Goal: Transaction & Acquisition: Purchase product/service

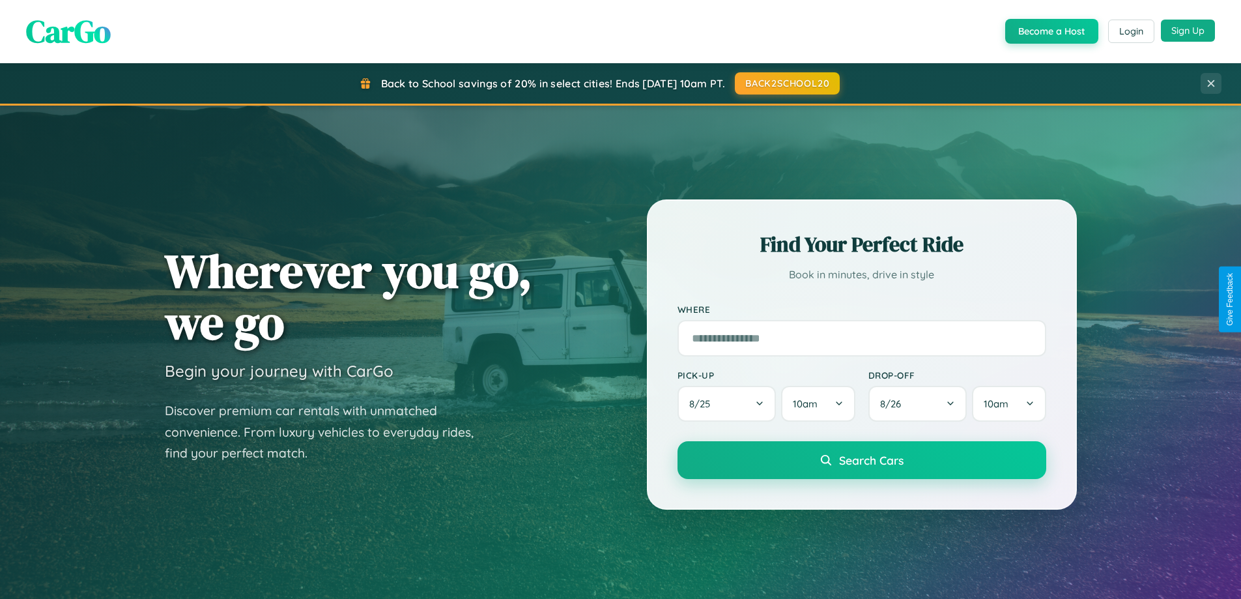
click at [1188, 31] on button "Sign Up" at bounding box center [1188, 31] width 54 height 22
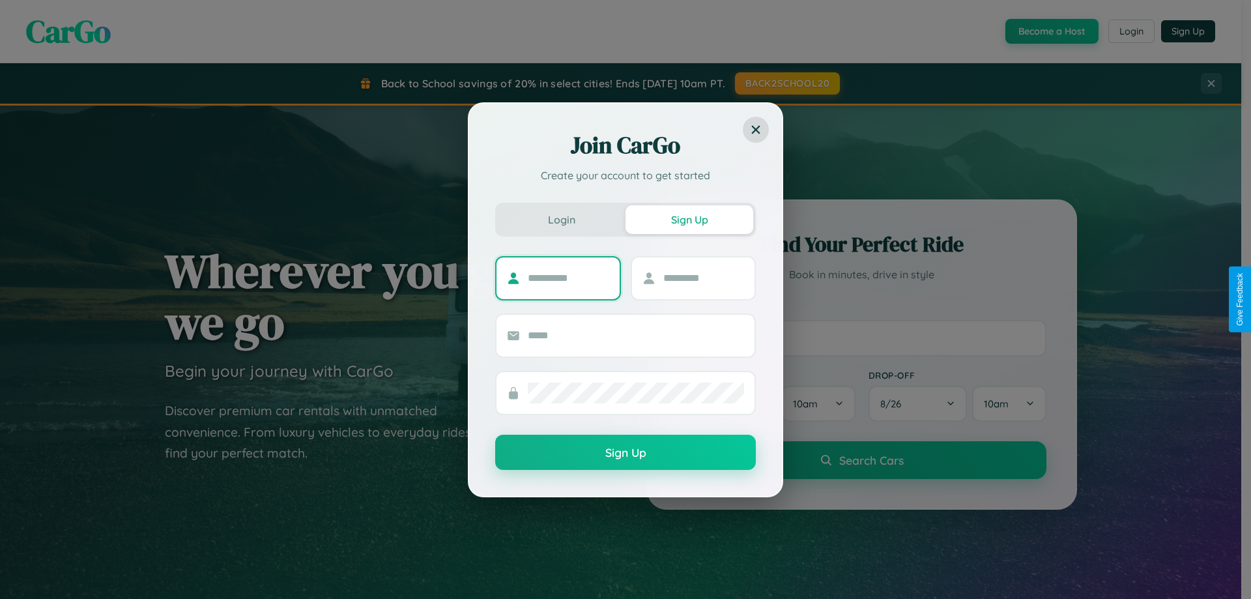
click at [568, 278] on input "text" at bounding box center [568, 278] width 81 height 21
type input "*****"
click at [703, 278] on input "text" at bounding box center [703, 278] width 81 height 21
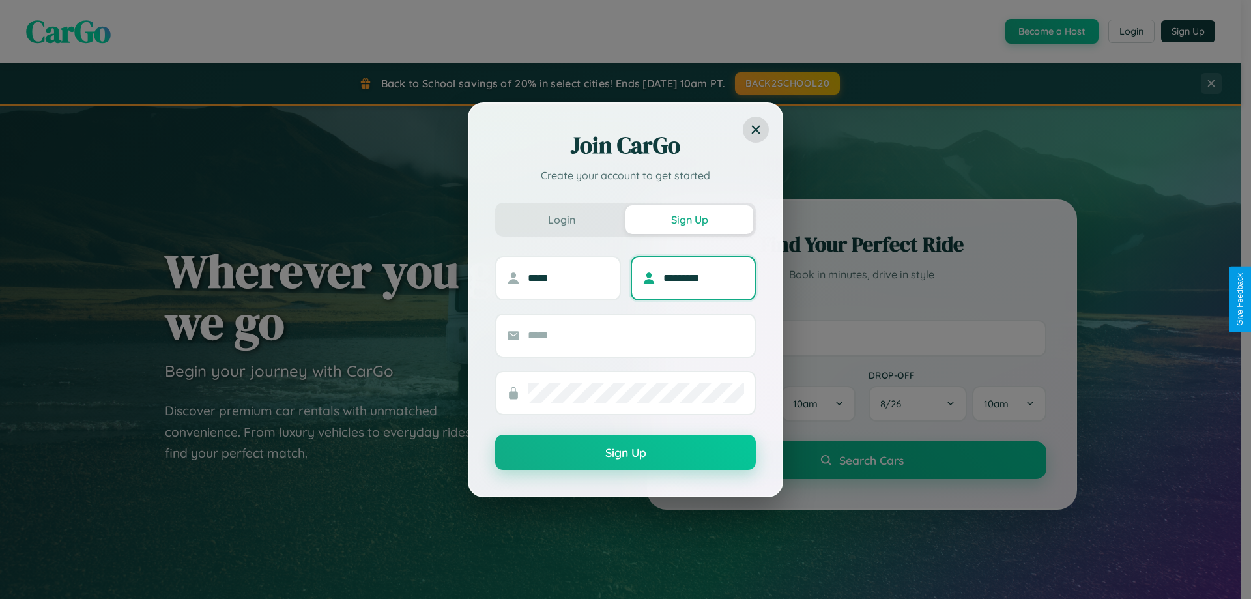
type input "*********"
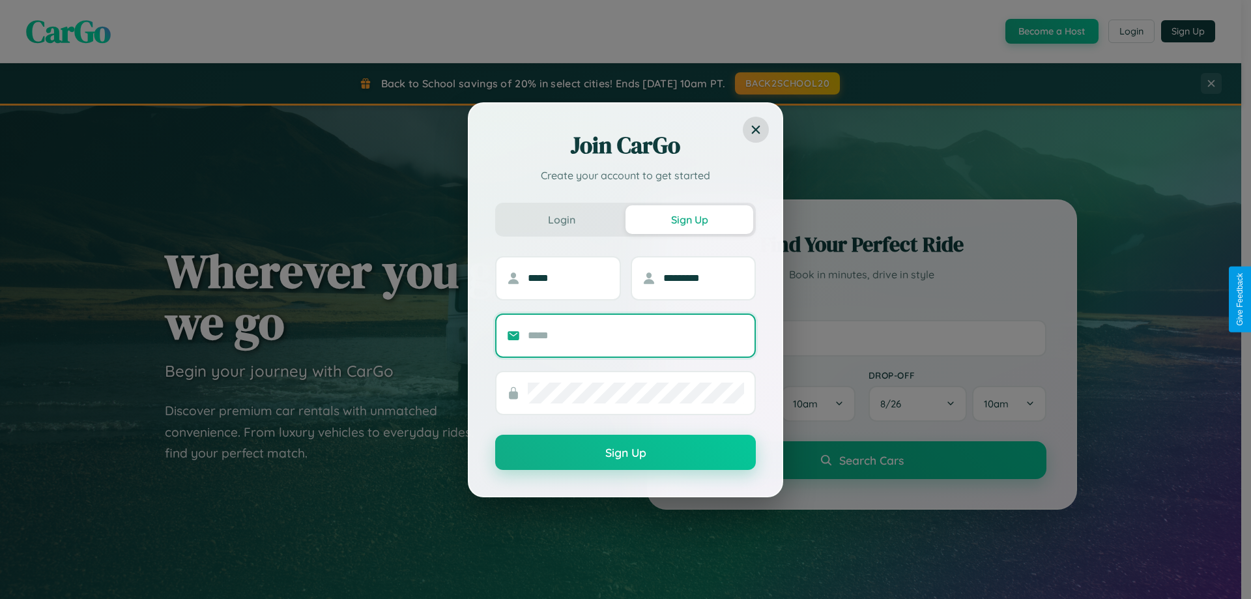
click at [636, 335] on input "text" at bounding box center [636, 335] width 216 height 21
type input "**********"
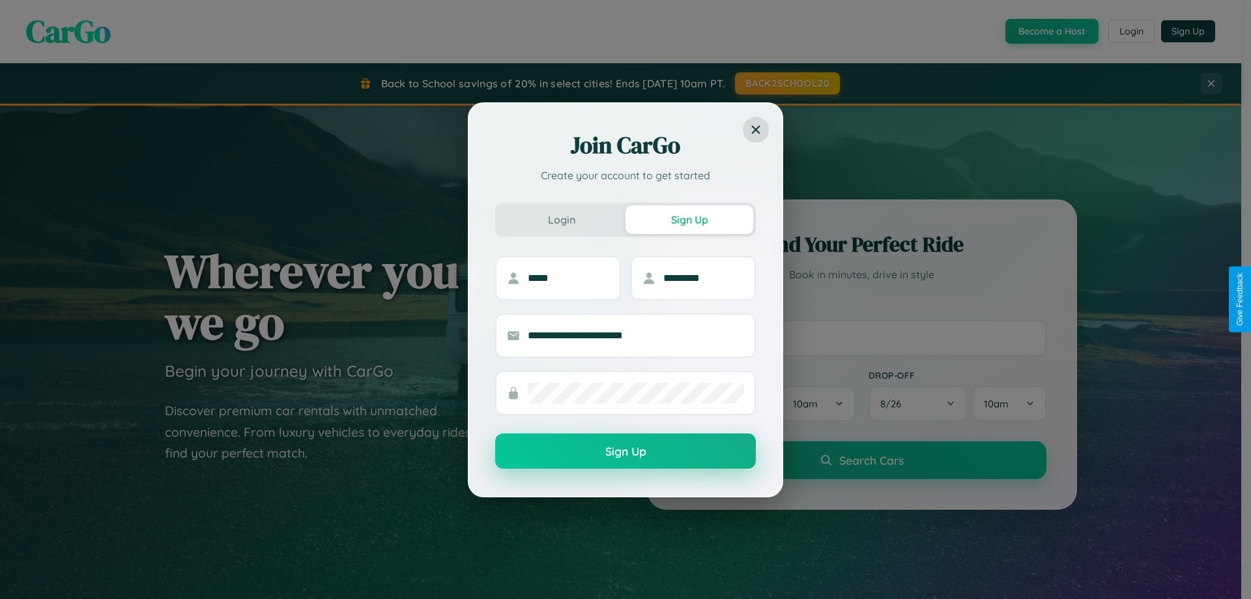
click at [626, 452] on button "Sign Up" at bounding box center [625, 450] width 261 height 35
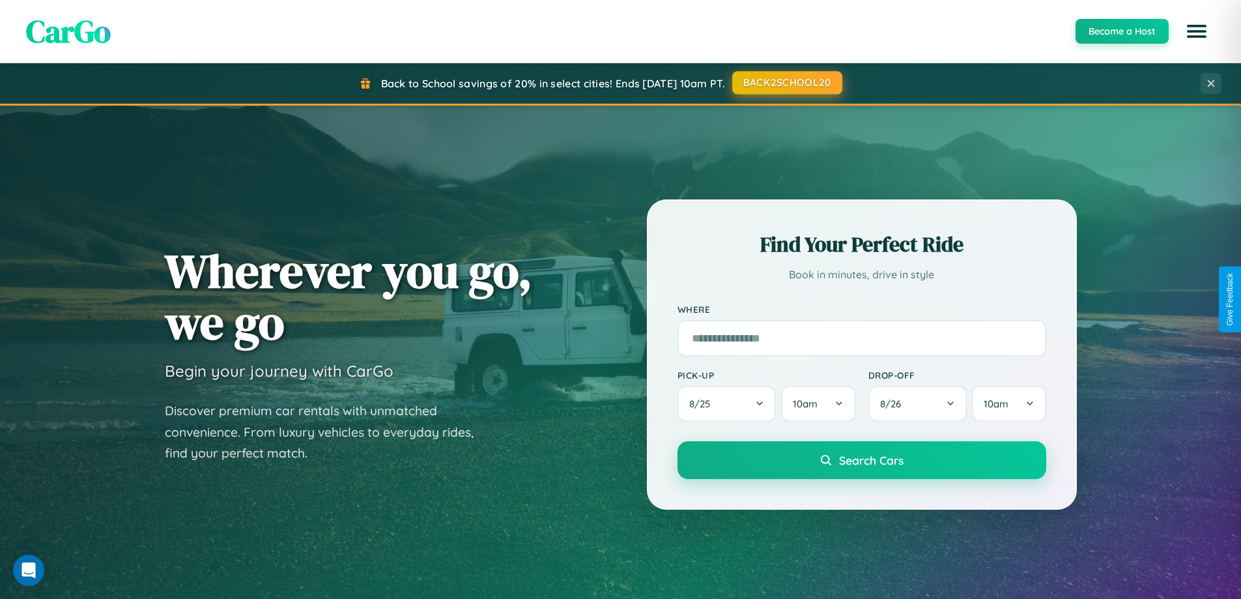
click at [786, 83] on button "BACK2SCHOOL20" at bounding box center [787, 82] width 110 height 23
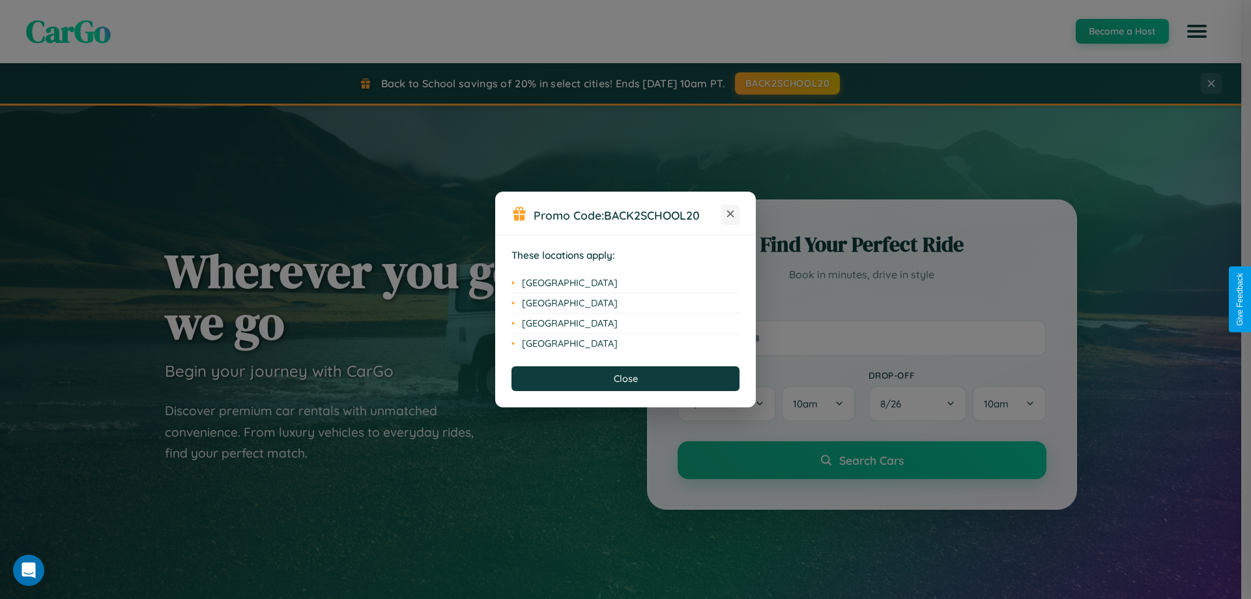
click at [730, 214] on icon at bounding box center [730, 213] width 7 height 7
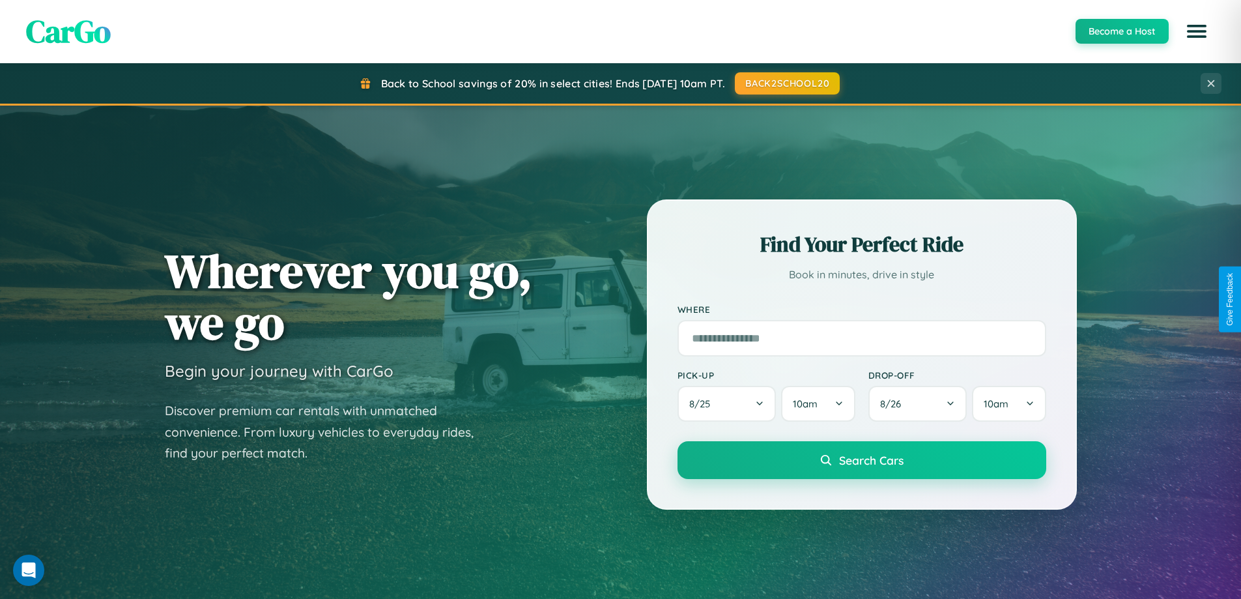
scroll to position [562, 0]
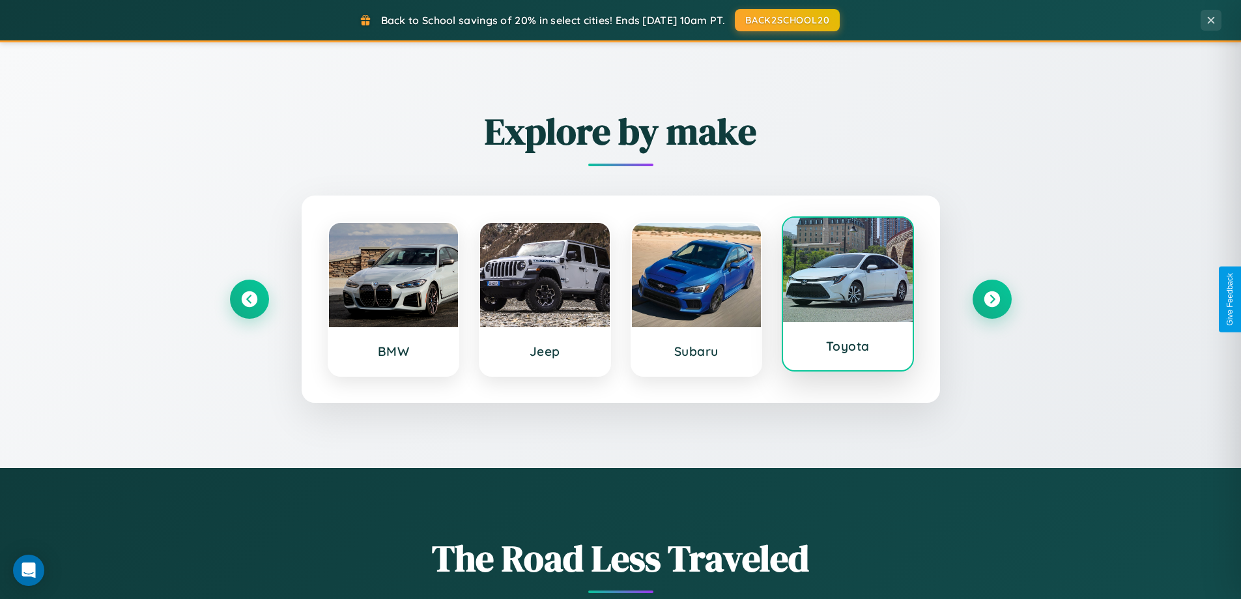
click at [848, 296] on div at bounding box center [848, 270] width 130 height 104
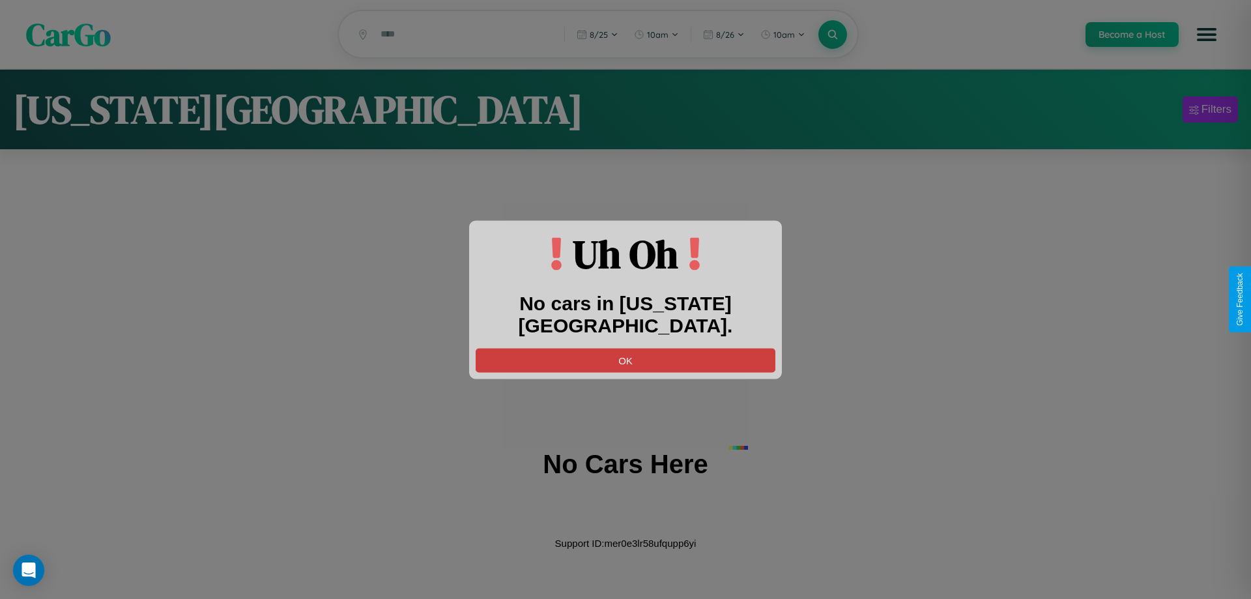
click at [626, 348] on button "OK" at bounding box center [626, 360] width 300 height 24
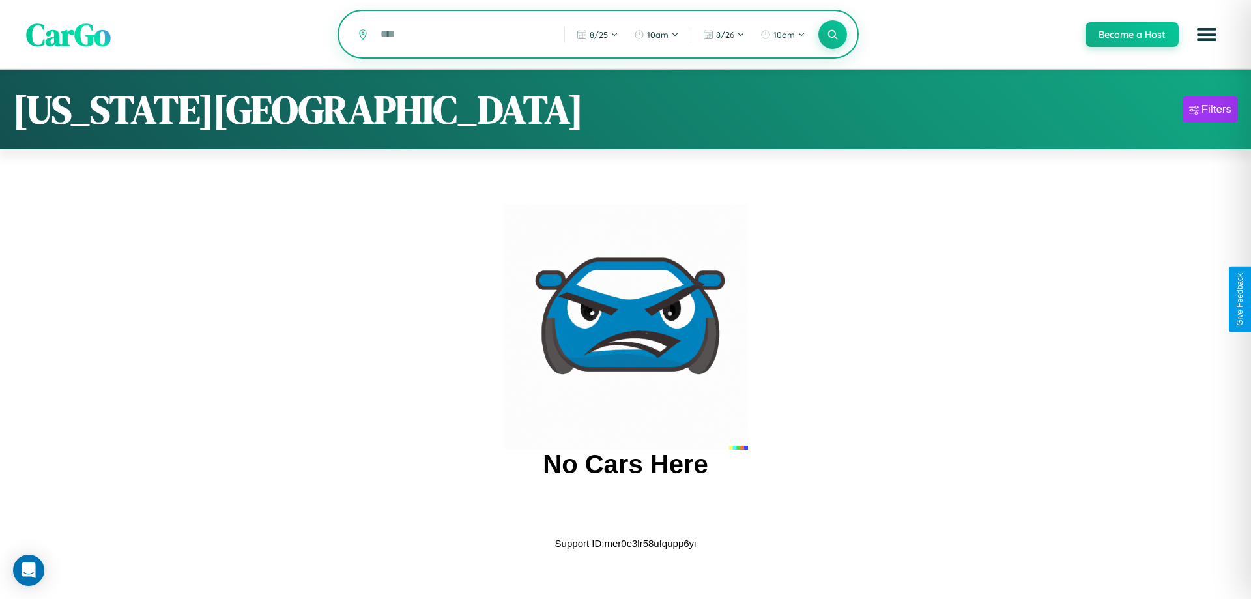
click at [463, 35] on input "text" at bounding box center [462, 34] width 177 height 23
type input "*"
type input "******"
click at [832, 35] on icon at bounding box center [832, 34] width 12 height 12
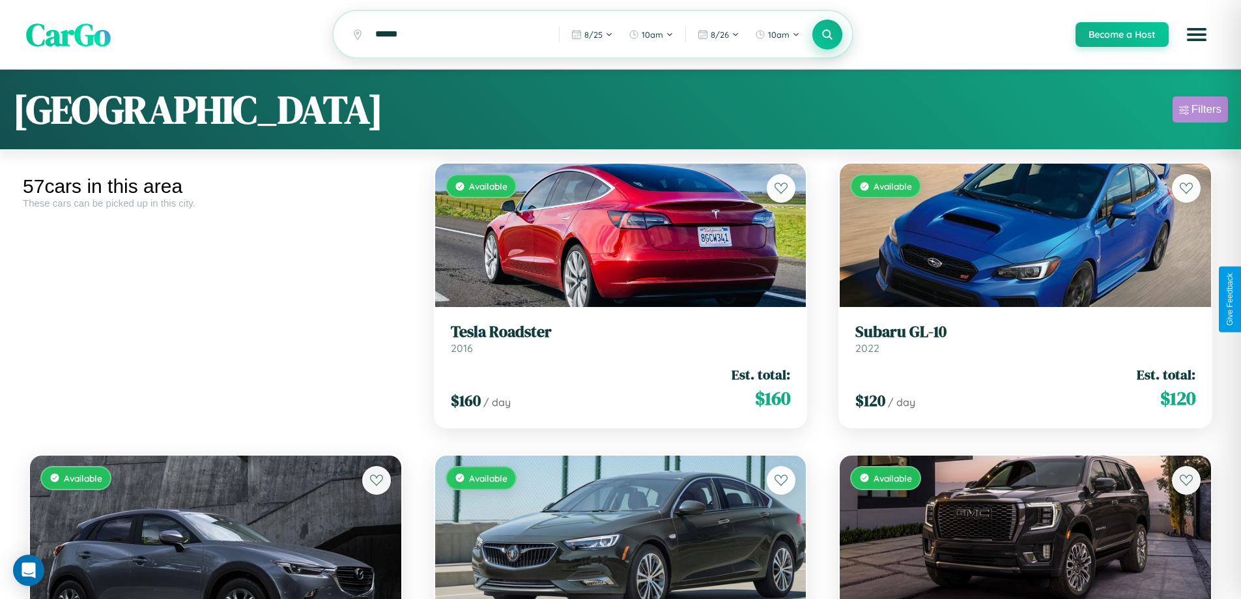
click at [1200, 111] on div "Filters" at bounding box center [1207, 109] width 30 height 13
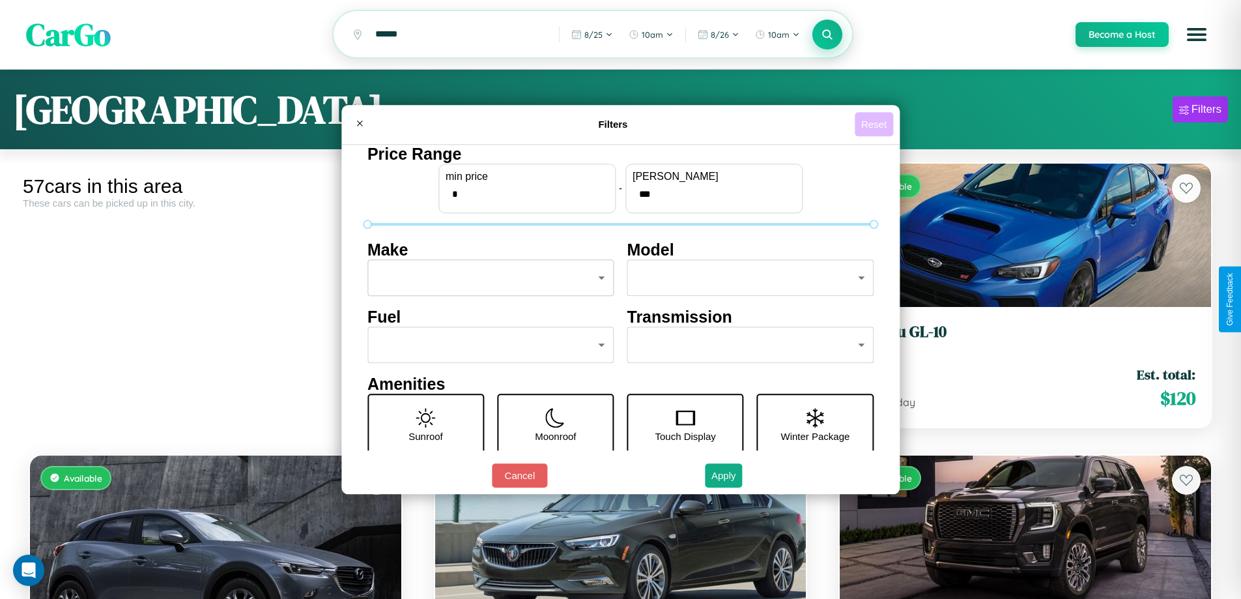
click at [876, 124] on button "Reset" at bounding box center [874, 124] width 38 height 24
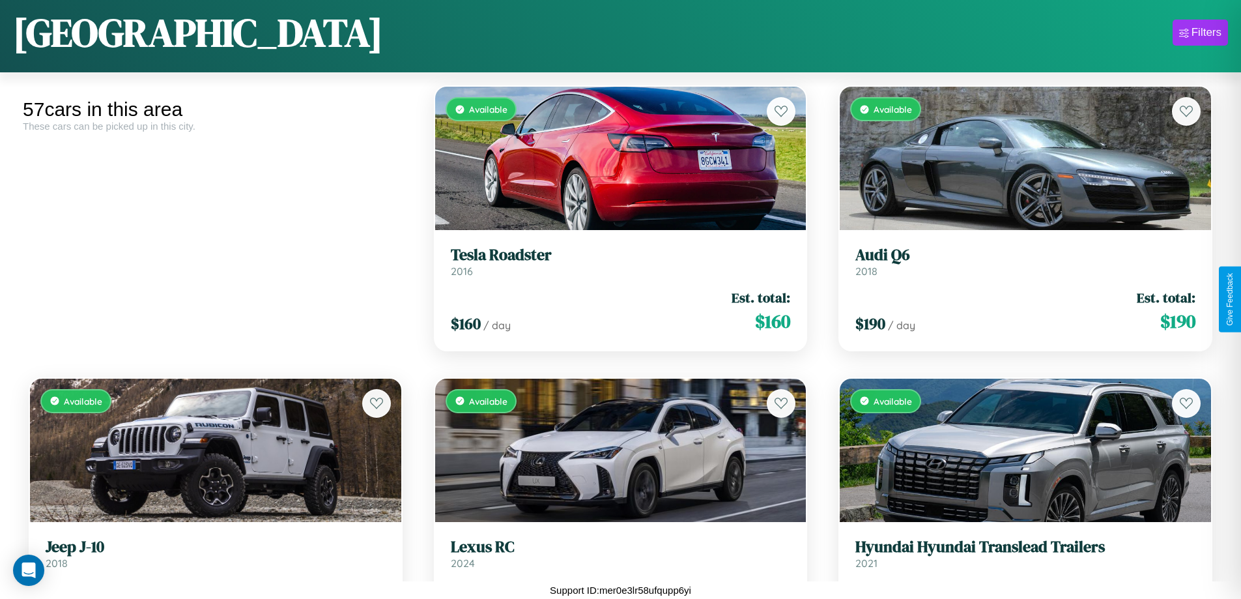
scroll to position [3101, 0]
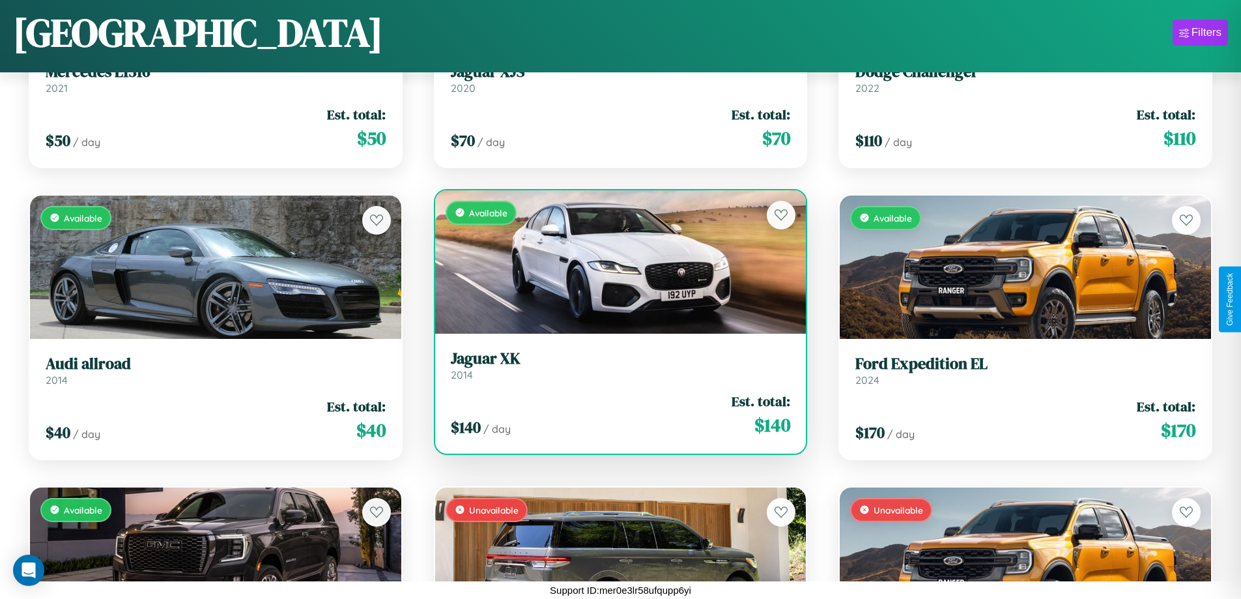
click at [615, 267] on div "Available" at bounding box center [620, 261] width 371 height 143
click at [615, 261] on div "Available" at bounding box center [620, 261] width 371 height 143
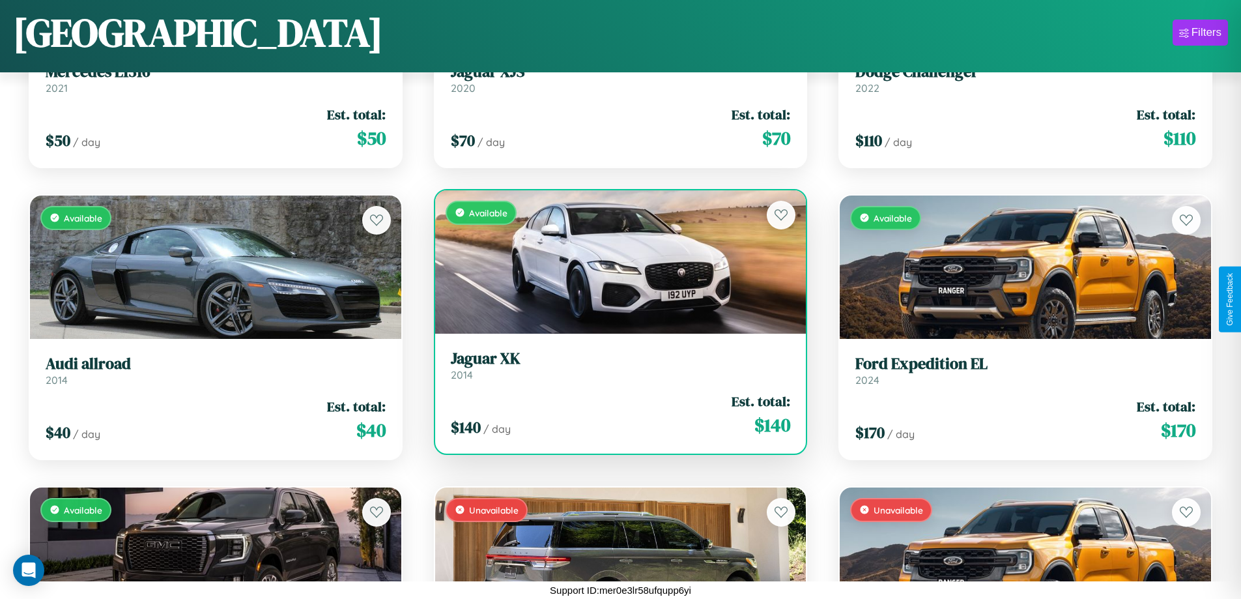
click at [615, 261] on div "Available" at bounding box center [620, 261] width 371 height 143
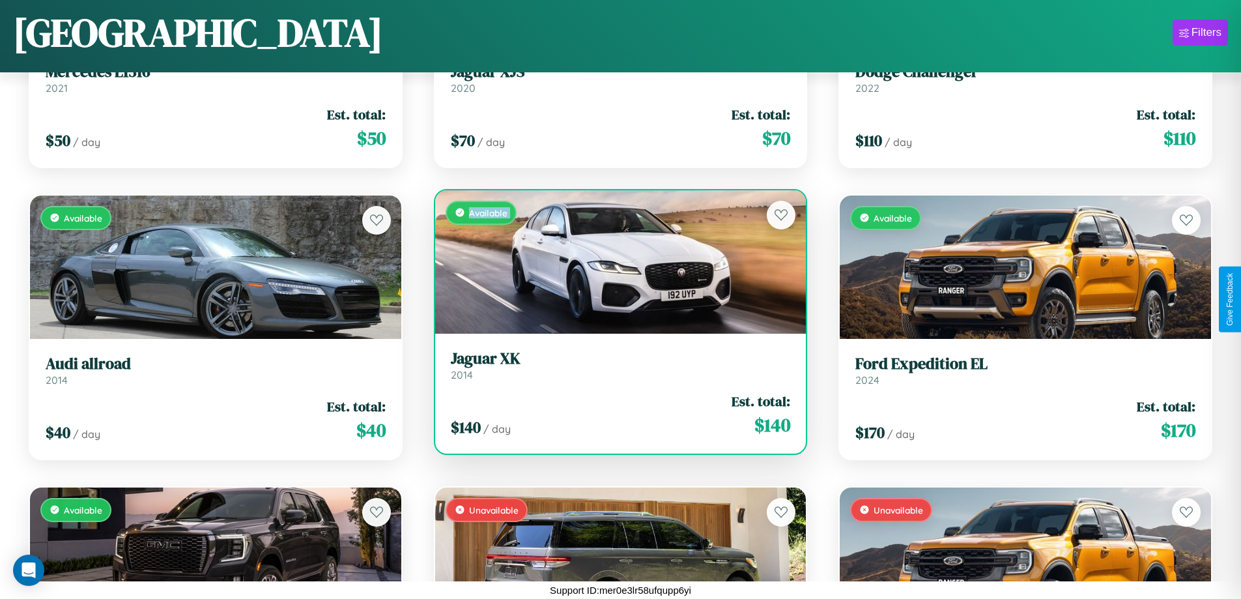
click at [615, 261] on div "Available" at bounding box center [620, 261] width 371 height 143
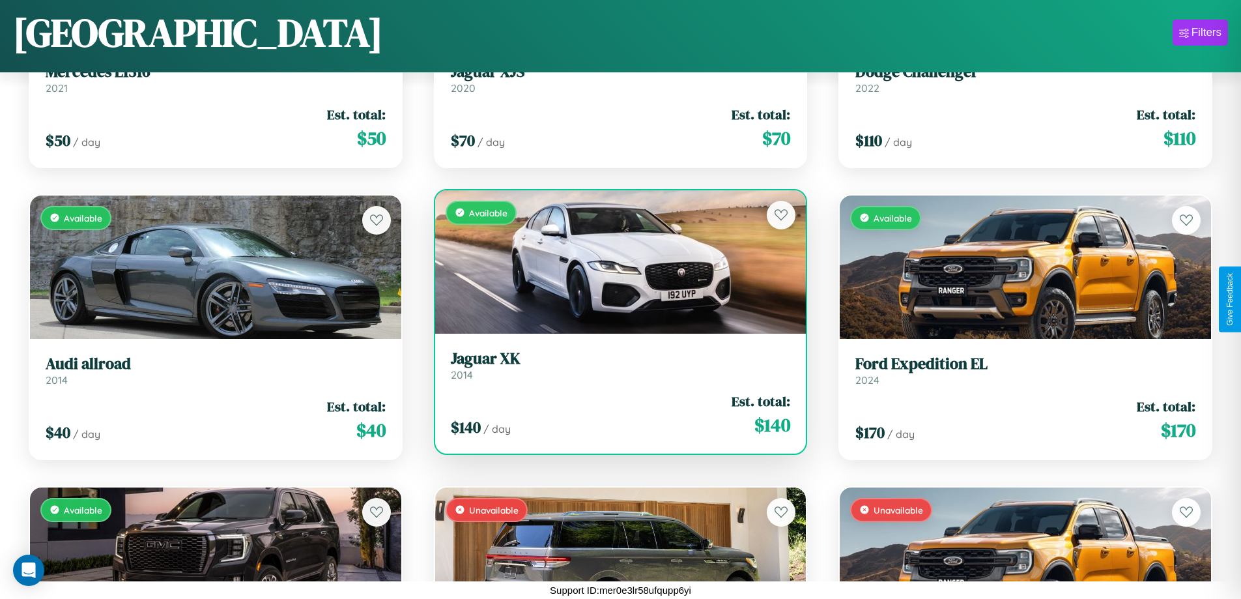
click at [615, 261] on div "Available" at bounding box center [620, 261] width 371 height 143
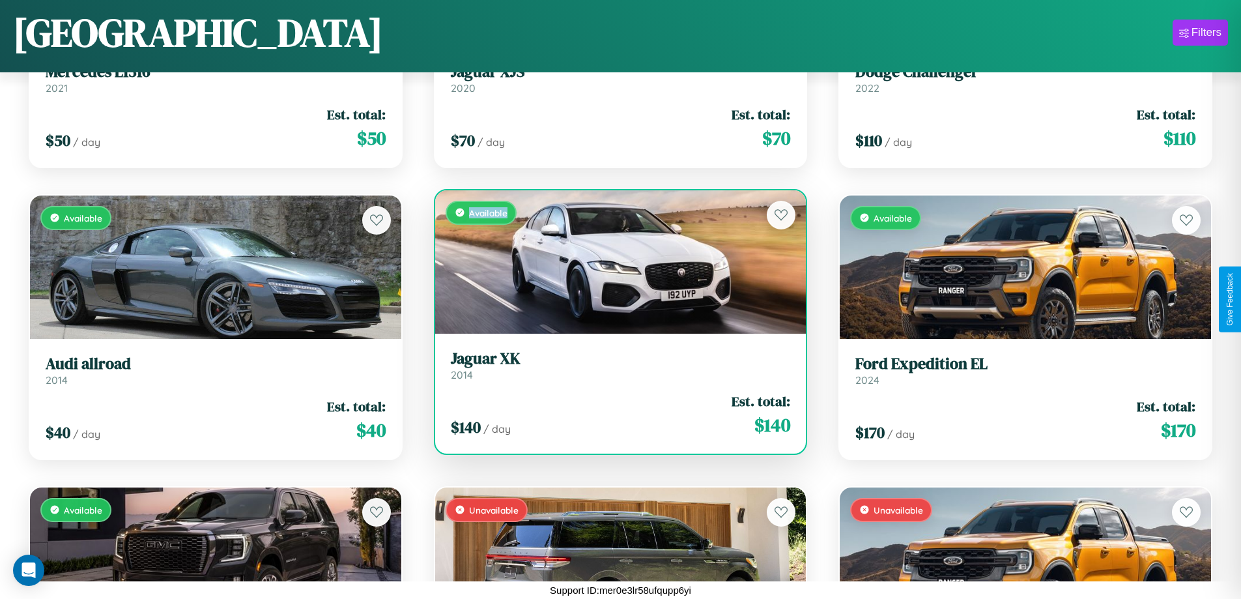
click at [615, 261] on div "Available" at bounding box center [620, 261] width 371 height 143
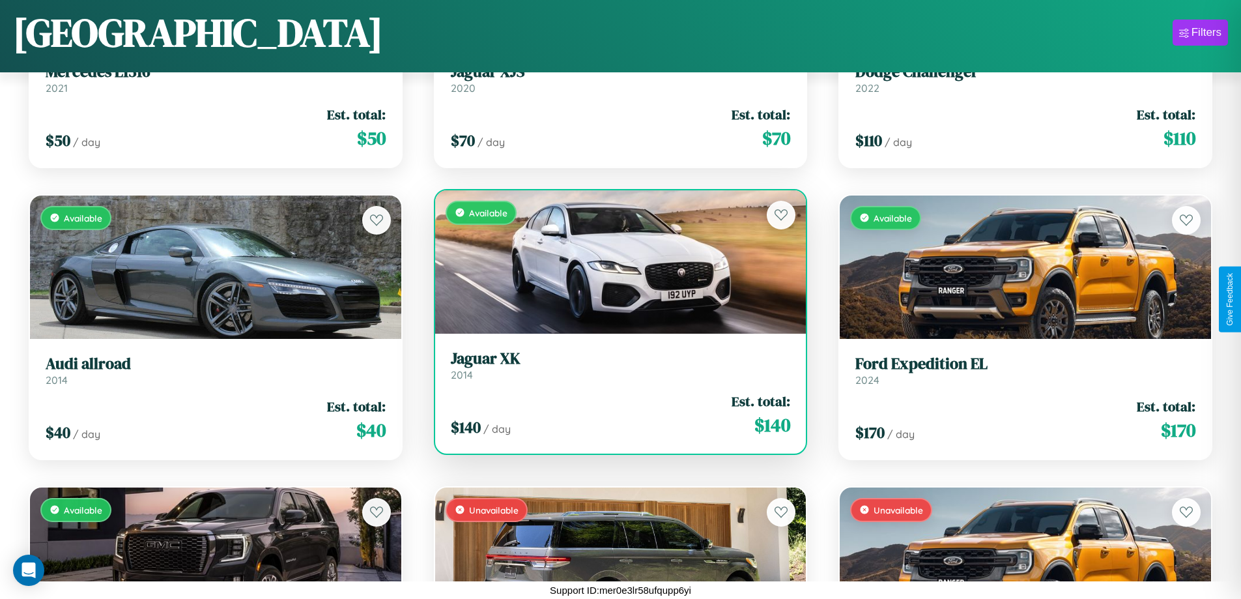
click at [615, 365] on h3 "Jaguar XK" at bounding box center [621, 358] width 340 height 19
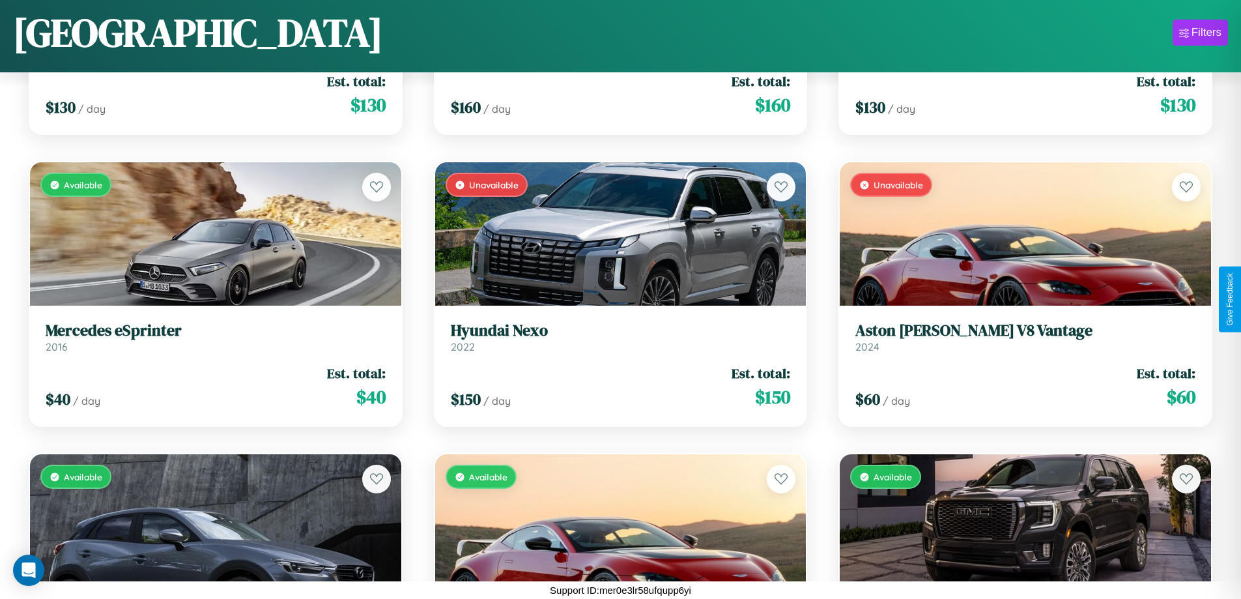
scroll to position [5144, 0]
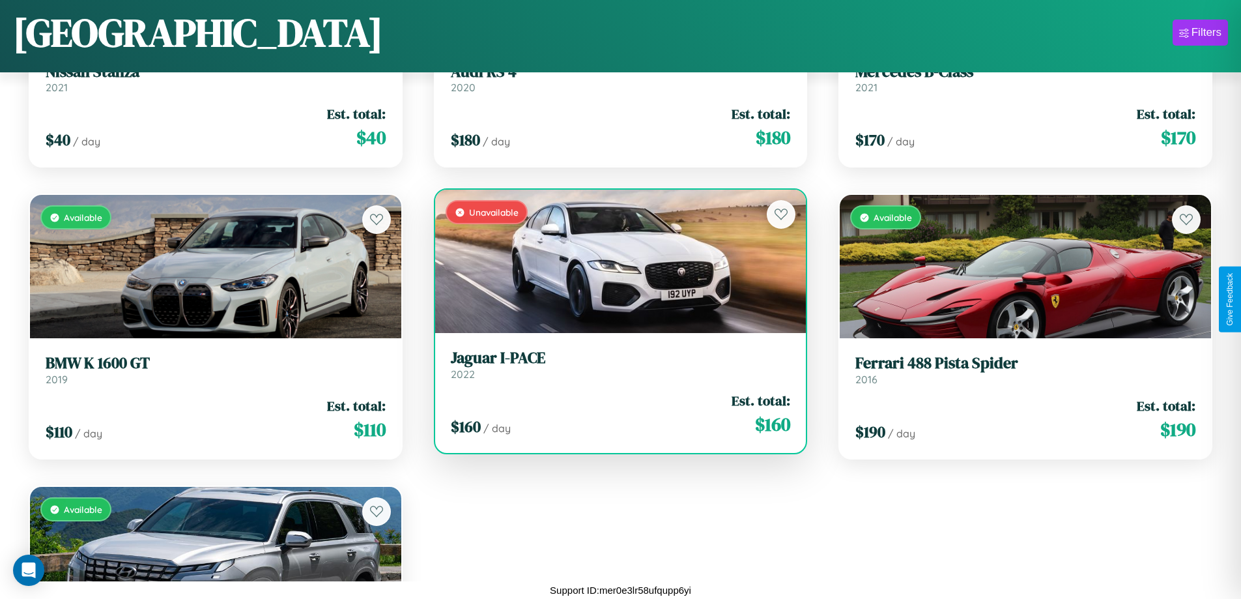
click at [615, 364] on h3 "Jaguar I-PACE" at bounding box center [621, 358] width 340 height 19
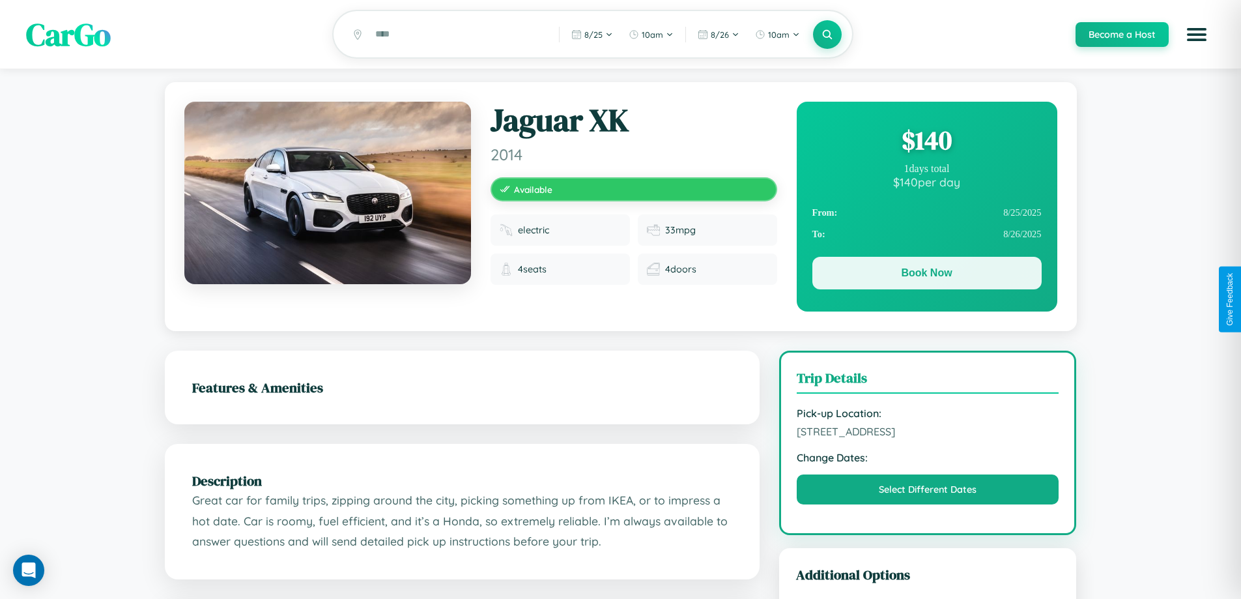
click at [927, 276] on button "Book Now" at bounding box center [927, 273] width 229 height 33
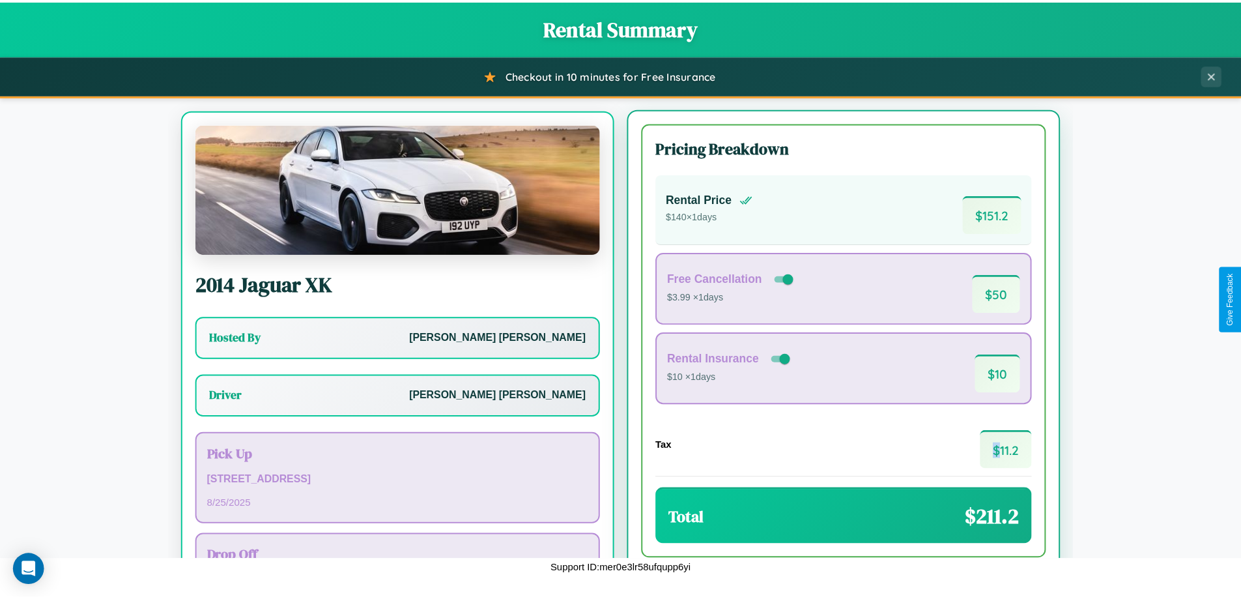
scroll to position [61, 0]
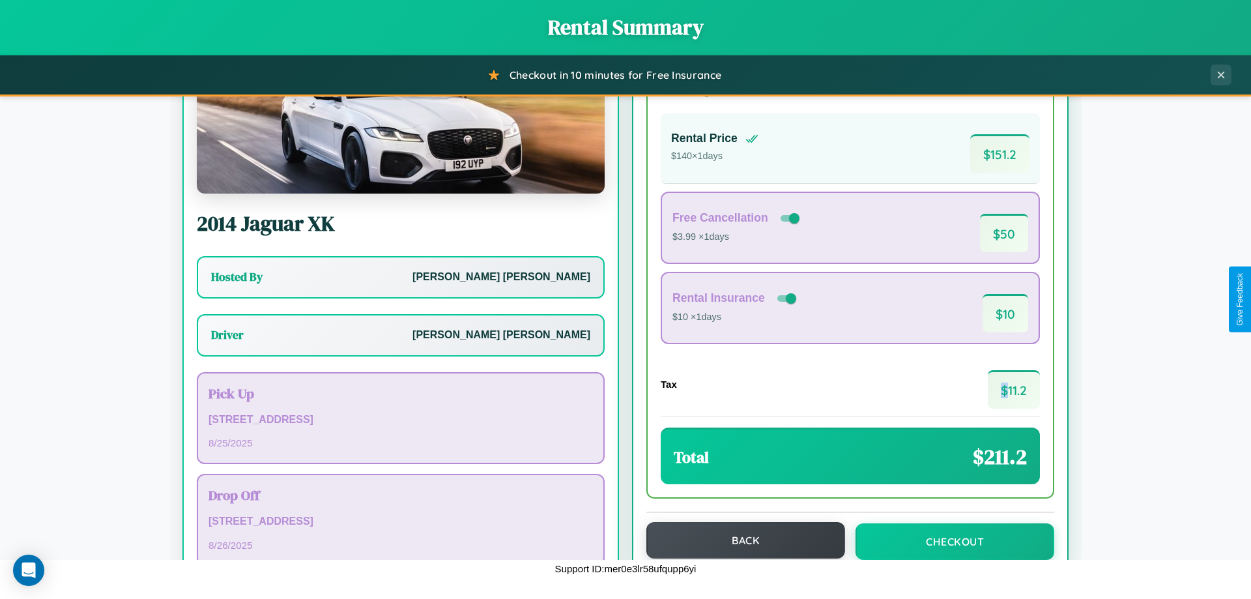
click at [740, 541] on button "Back" at bounding box center [745, 540] width 199 height 36
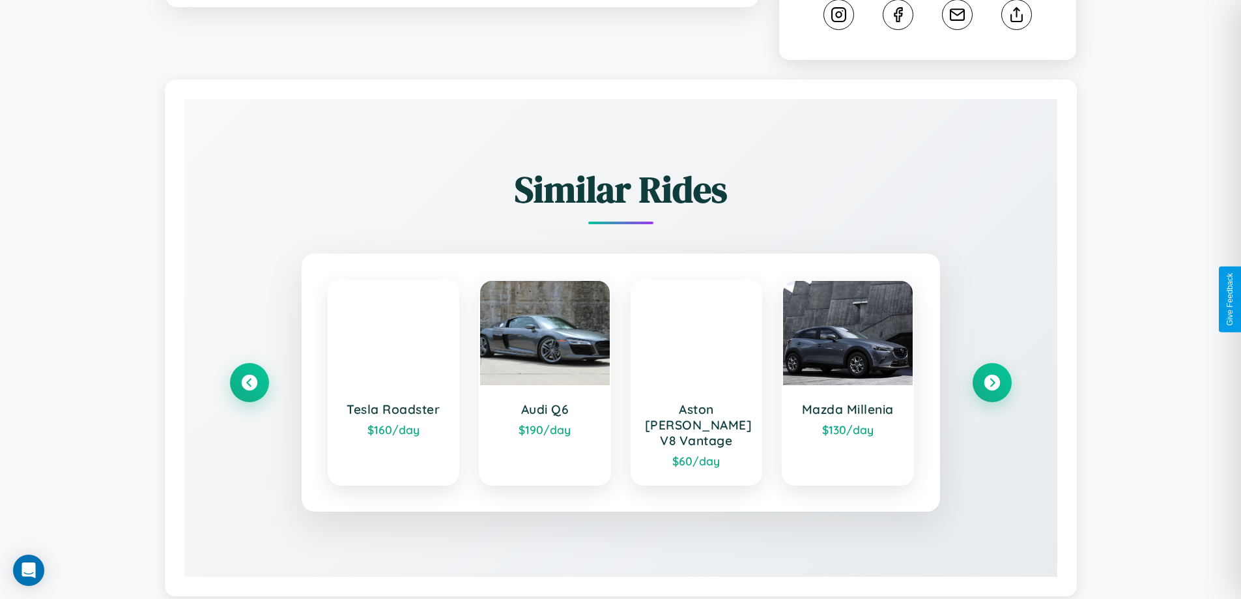
scroll to position [725, 0]
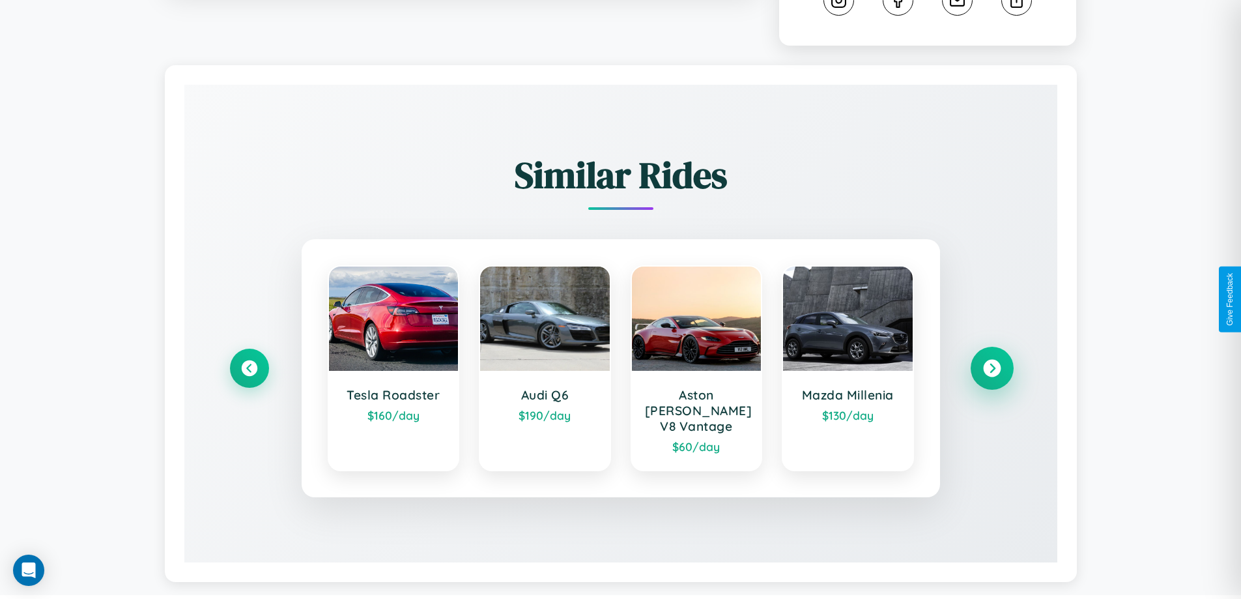
click at [992, 362] on icon at bounding box center [992, 369] width 18 height 18
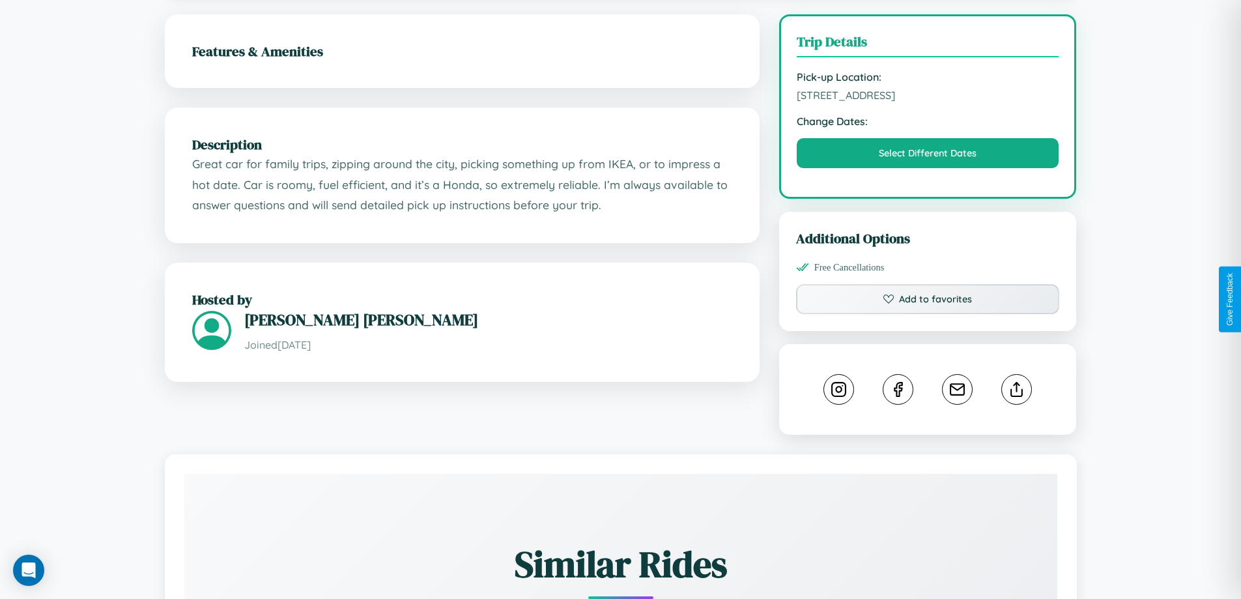
scroll to position [428, 0]
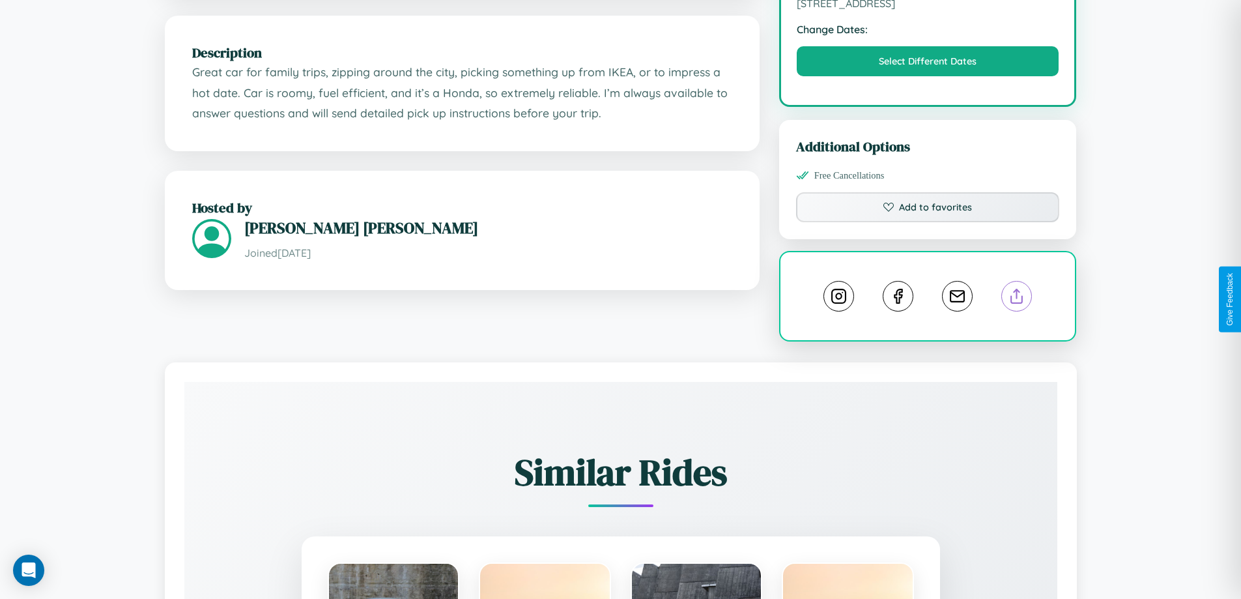
click at [1017, 298] on line at bounding box center [1017, 293] width 0 height 9
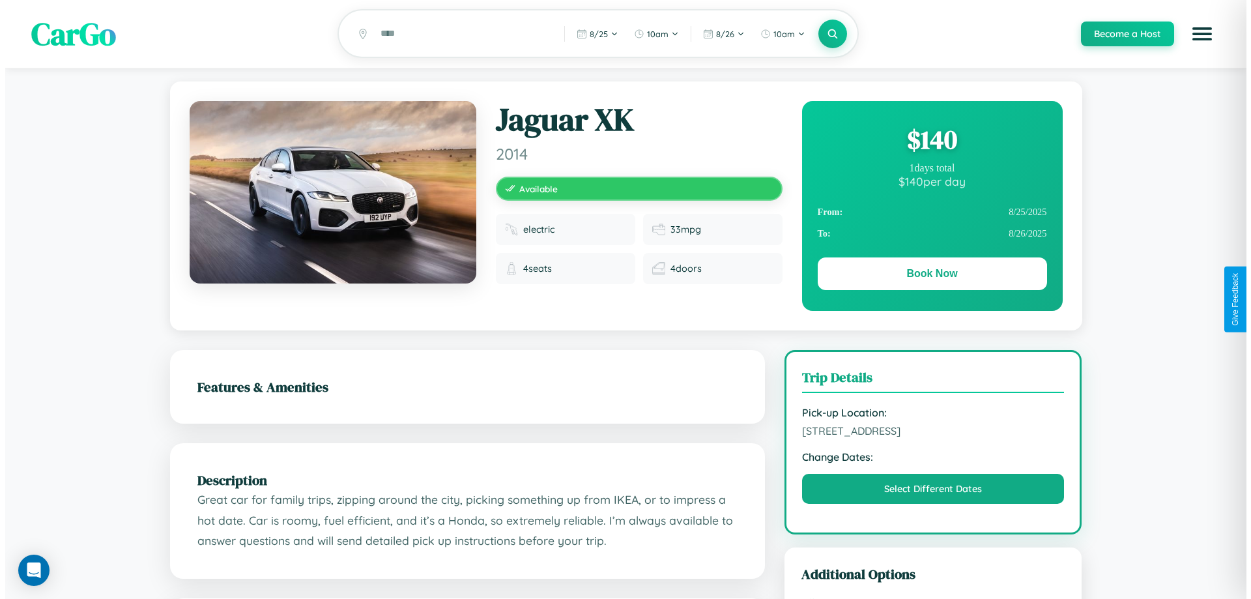
scroll to position [0, 0]
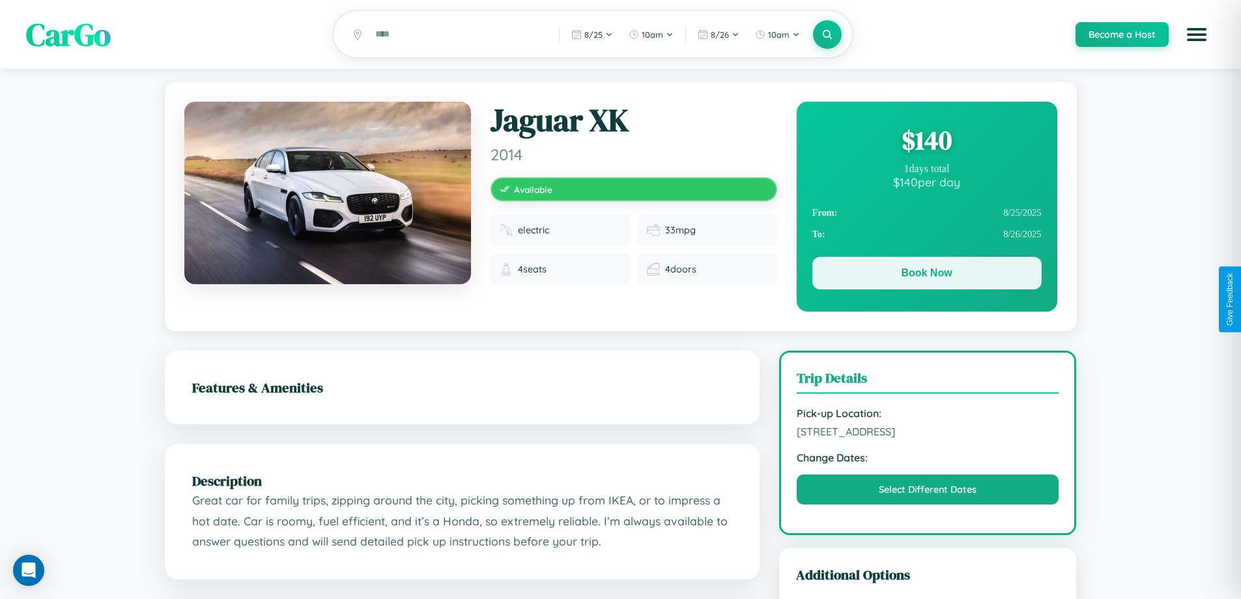
click at [927, 276] on button "Book Now" at bounding box center [927, 273] width 229 height 33
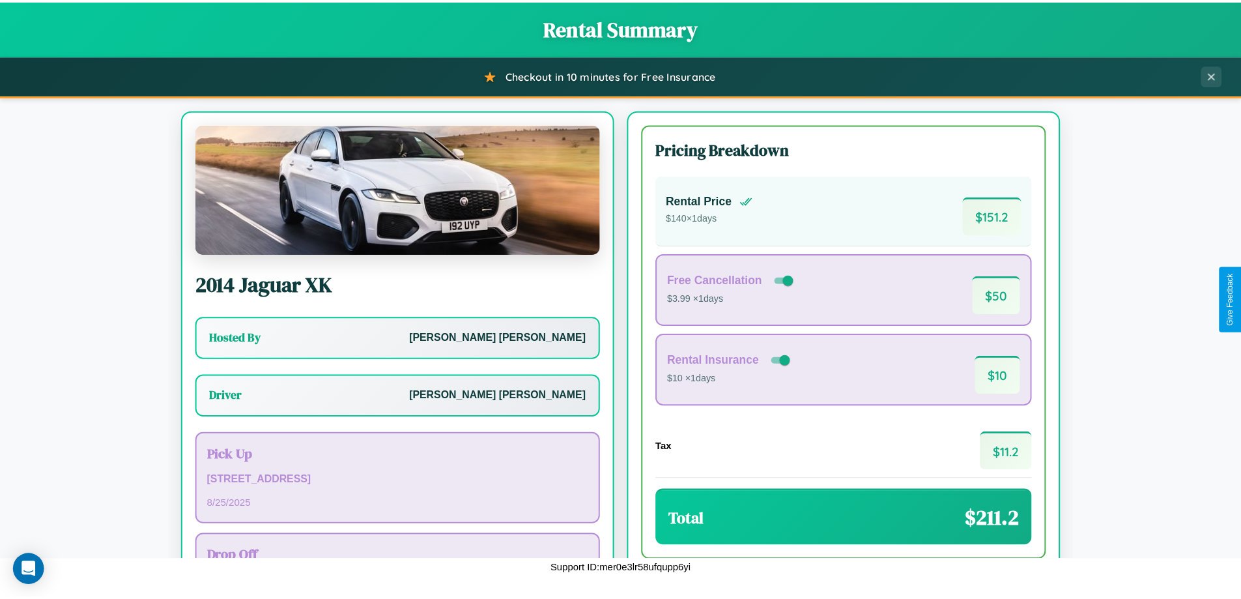
scroll to position [94, 0]
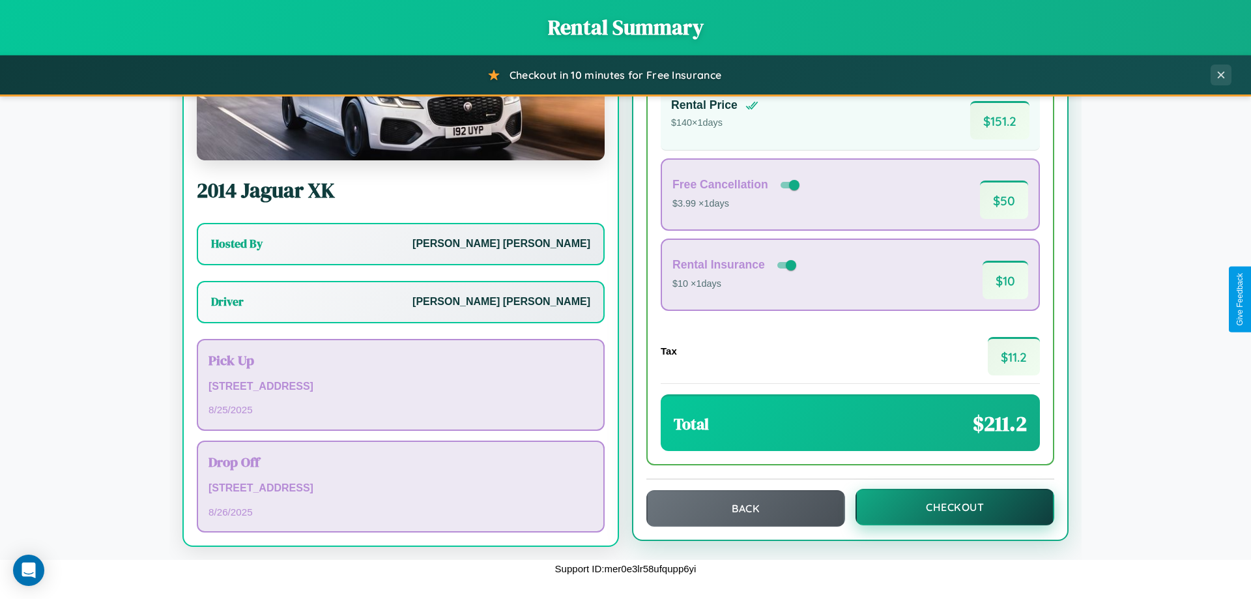
click at [946, 507] on button "Checkout" at bounding box center [955, 507] width 199 height 36
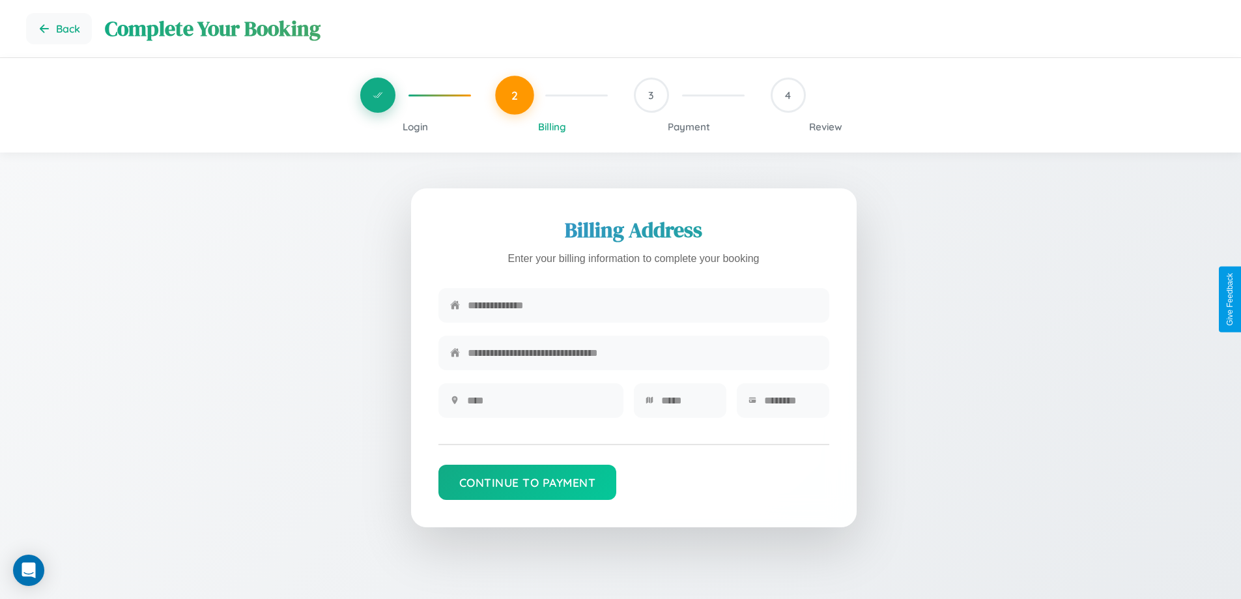
click at [642, 309] on input "text" at bounding box center [643, 305] width 350 height 32
type input "**********"
click at [539, 405] on input "text" at bounding box center [539, 400] width 145 height 32
type input "********"
click at [687, 405] on input "text" at bounding box center [687, 400] width 53 height 32
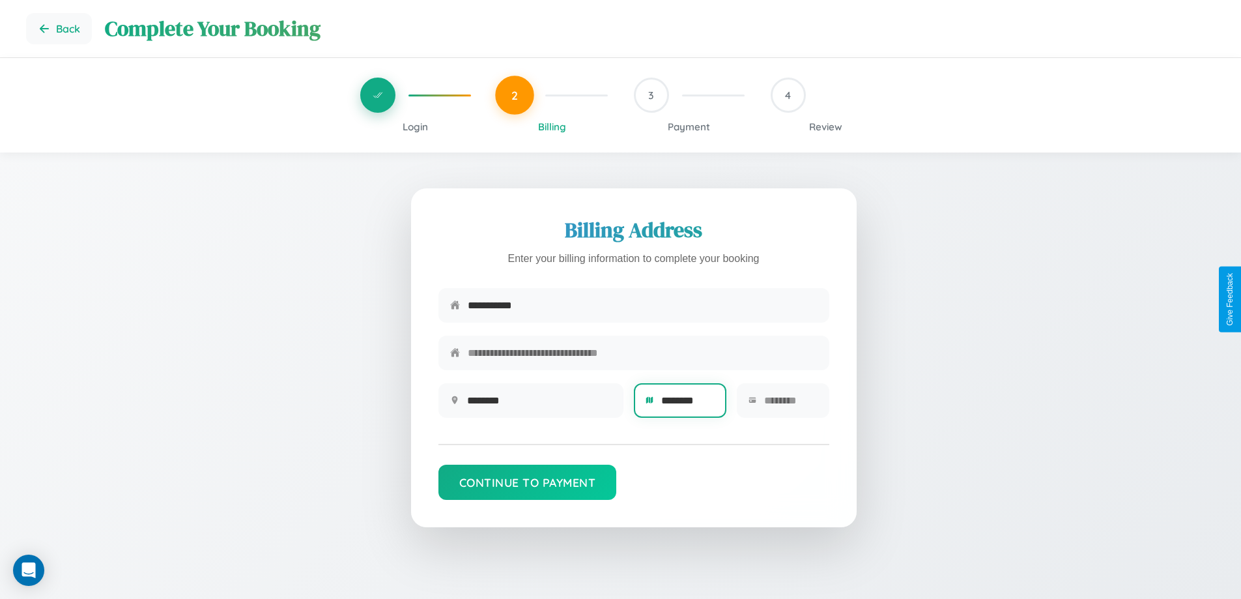
type input "********"
click at [790, 405] on input "text" at bounding box center [790, 400] width 53 height 32
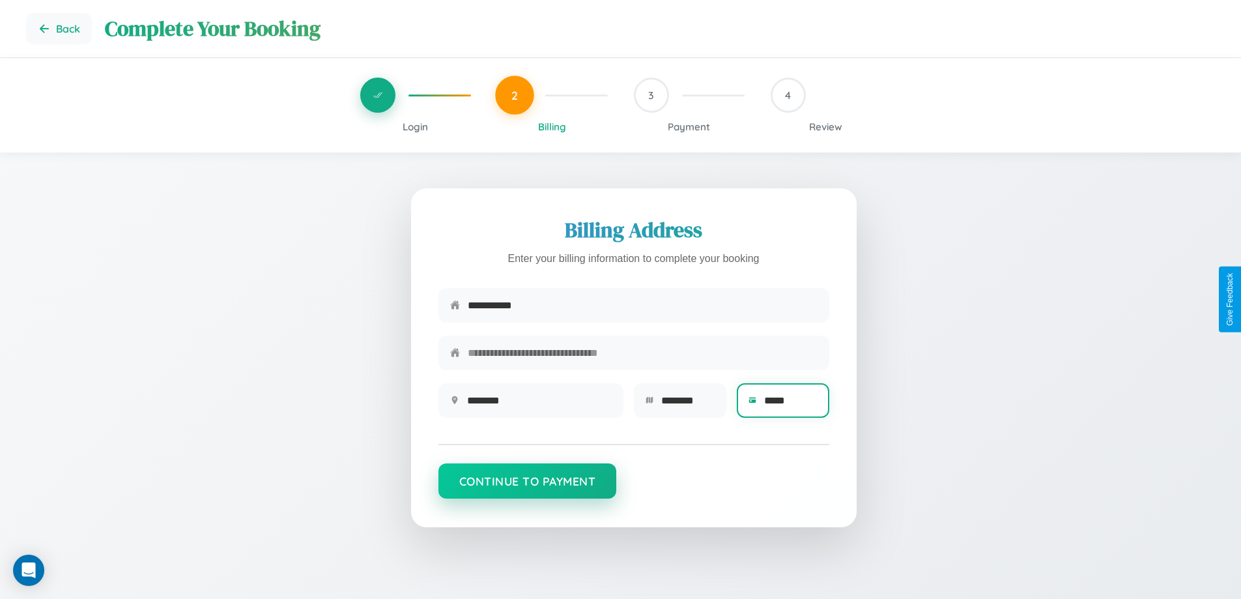
type input "*****"
click at [527, 487] on button "Continue to Payment" at bounding box center [528, 480] width 179 height 35
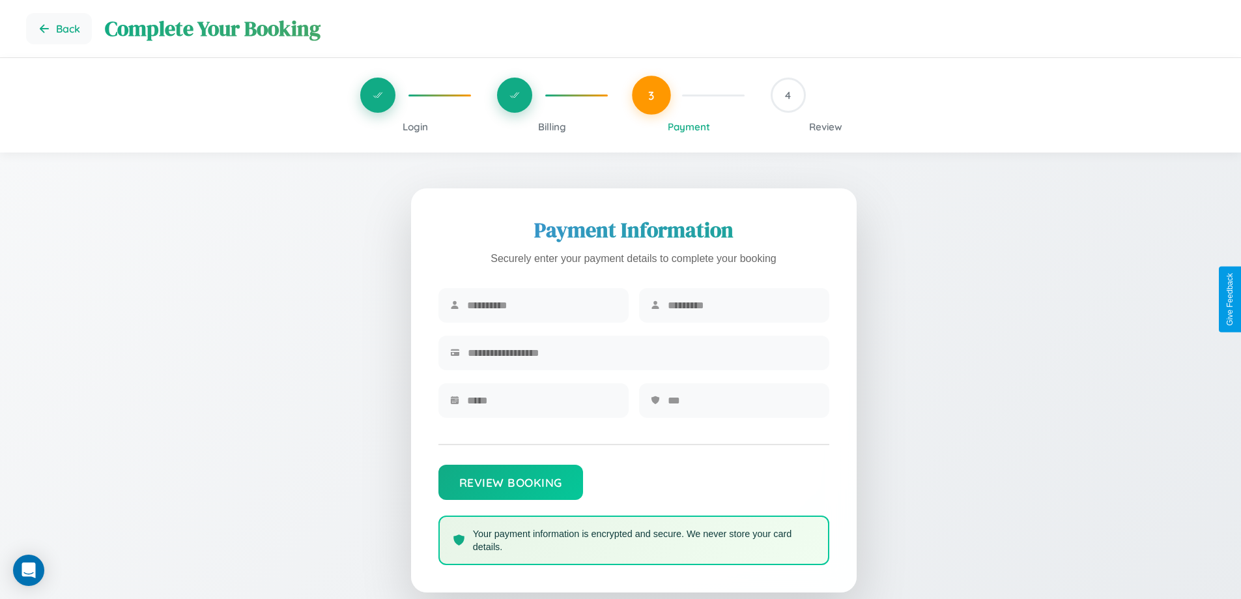
click at [541, 306] on input "text" at bounding box center [542, 305] width 150 height 32
type input "******"
click at [742, 306] on input "text" at bounding box center [743, 305] width 150 height 32
type input "*****"
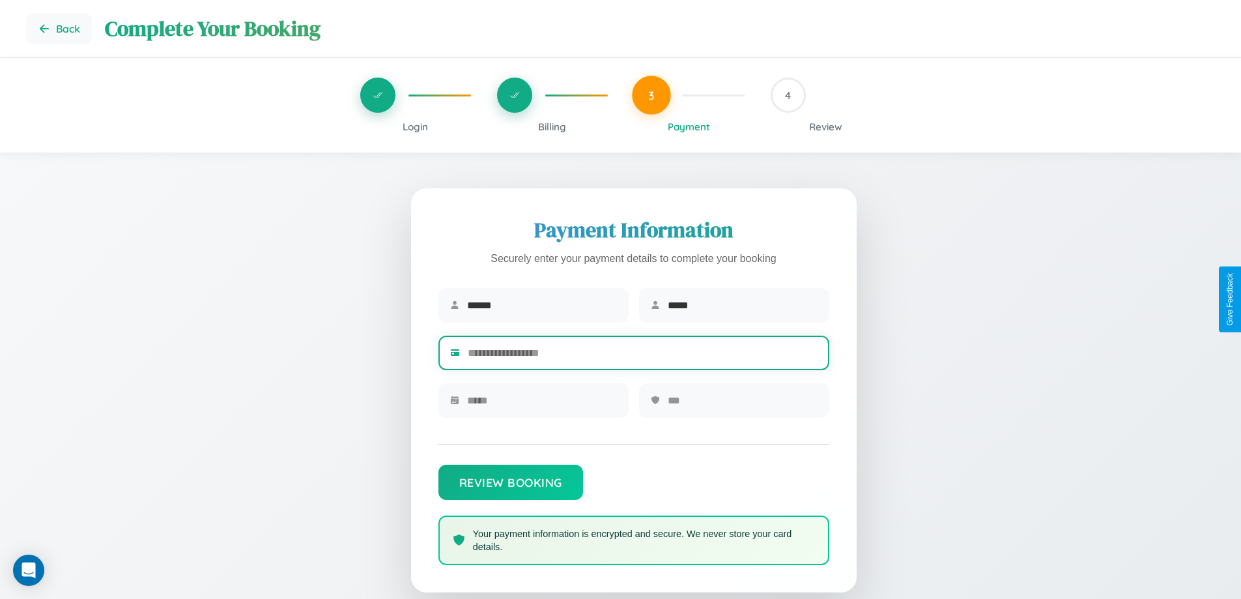
click at [642, 355] on input "text" at bounding box center [643, 353] width 350 height 32
type input "**********"
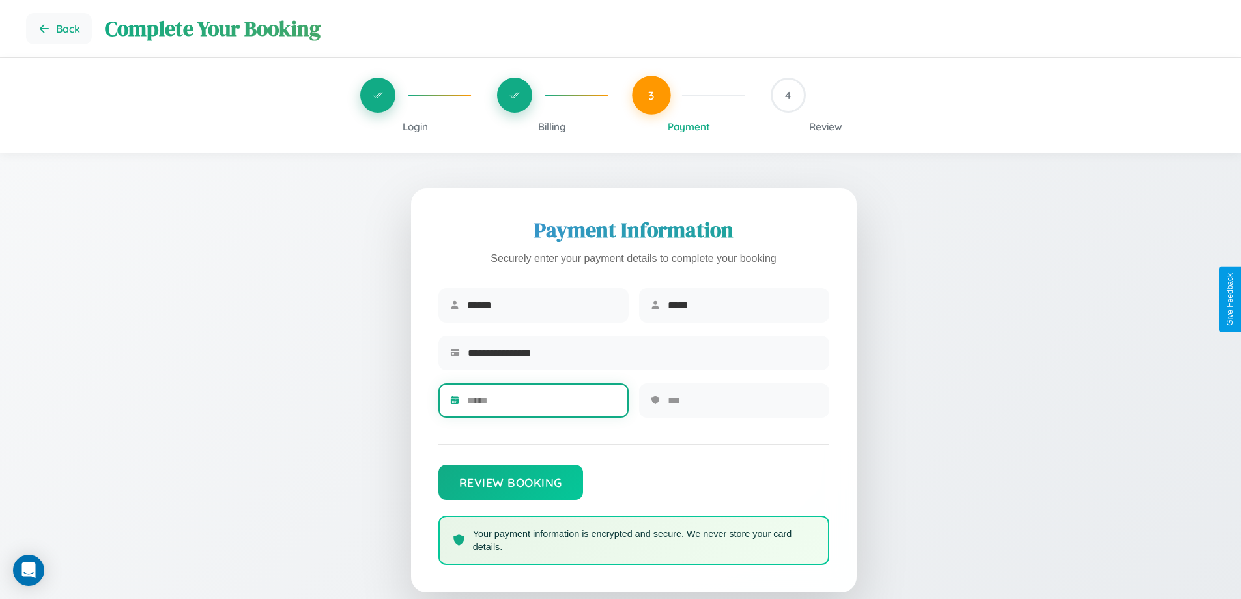
click at [541, 405] on input "text" at bounding box center [542, 400] width 150 height 32
type input "*****"
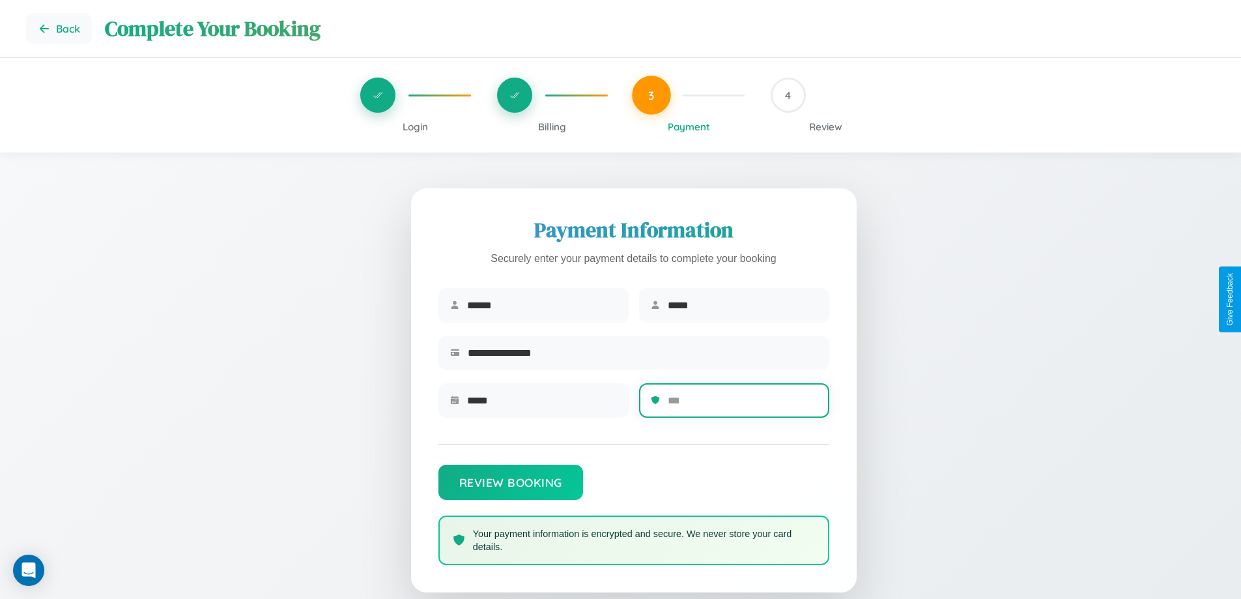
click at [742, 405] on input "text" at bounding box center [743, 400] width 150 height 32
type input "***"
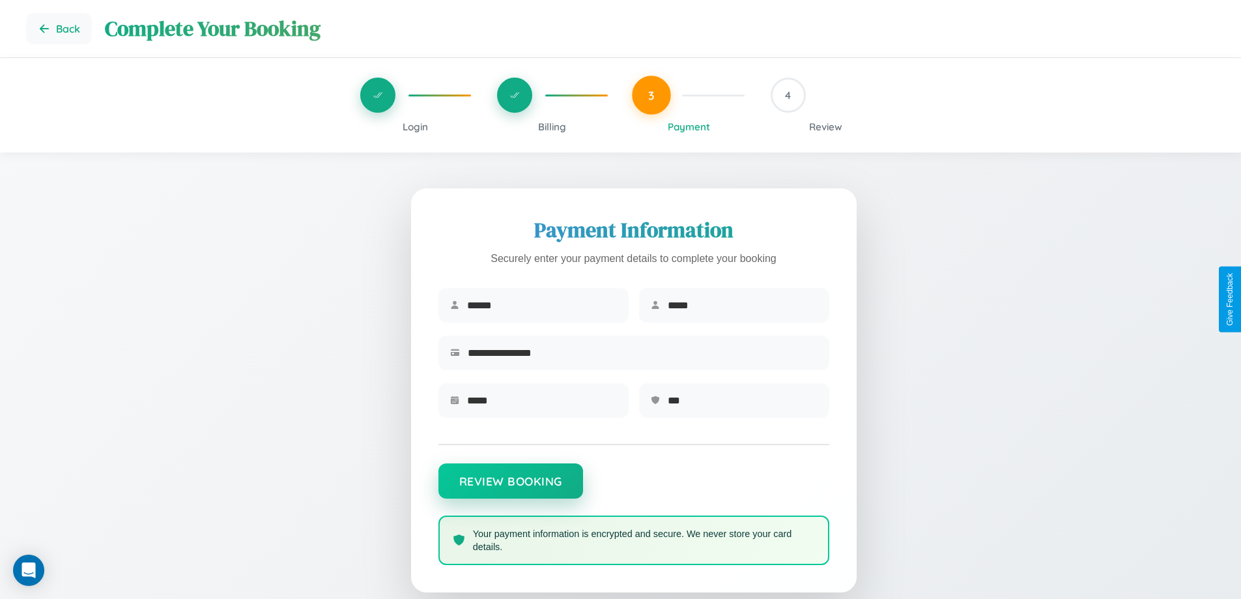
click at [510, 487] on button "Review Booking" at bounding box center [511, 480] width 145 height 35
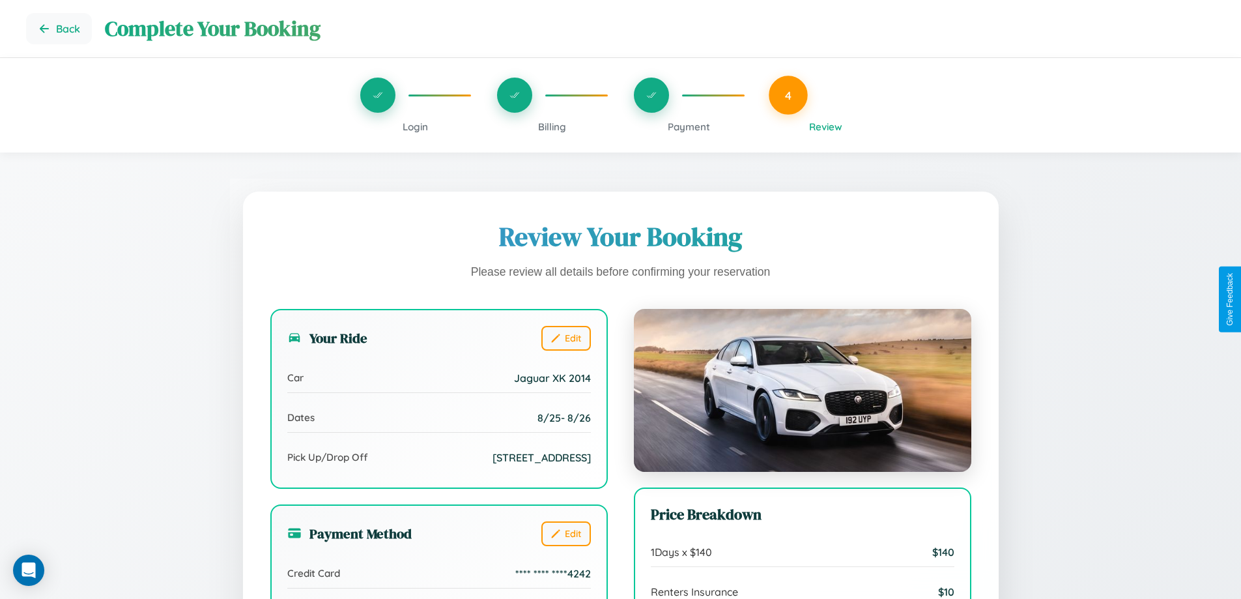
click at [689, 126] on span "Payment" at bounding box center [689, 127] width 42 height 12
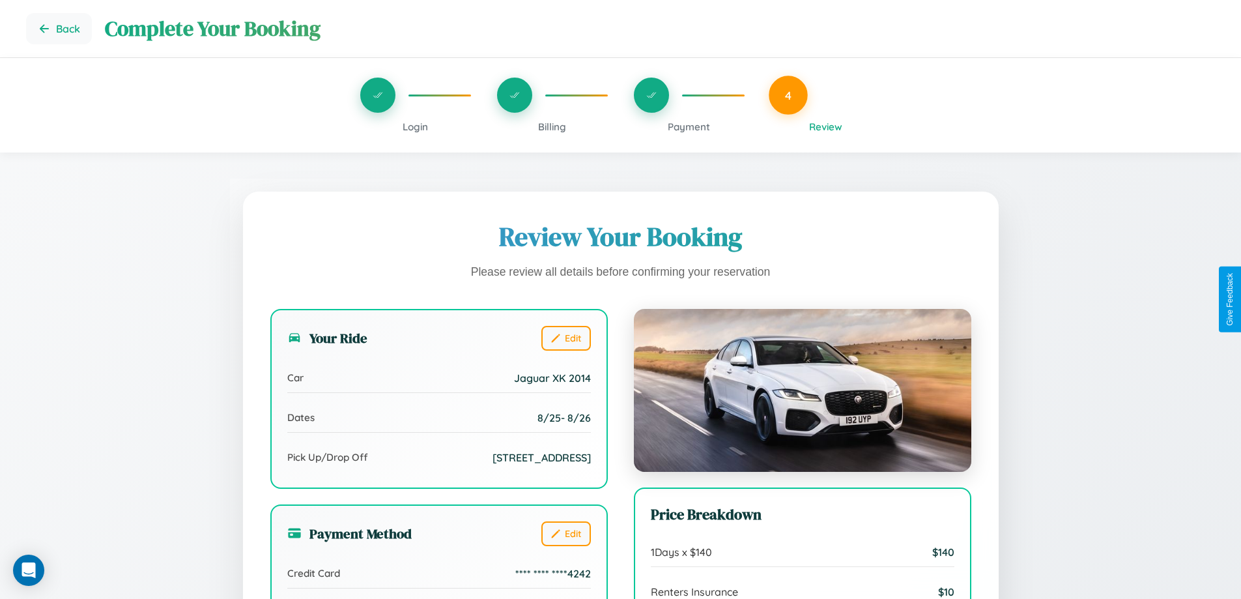
click at [689, 126] on span "Payment" at bounding box center [689, 127] width 42 height 12
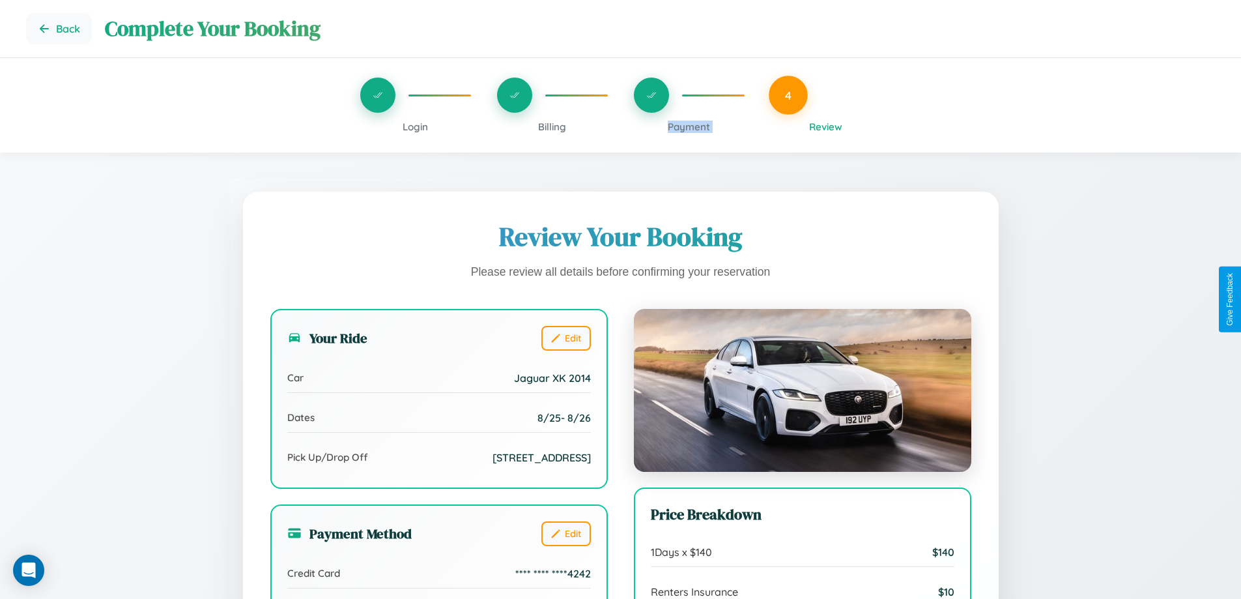
click at [689, 126] on span "Payment" at bounding box center [689, 127] width 42 height 12
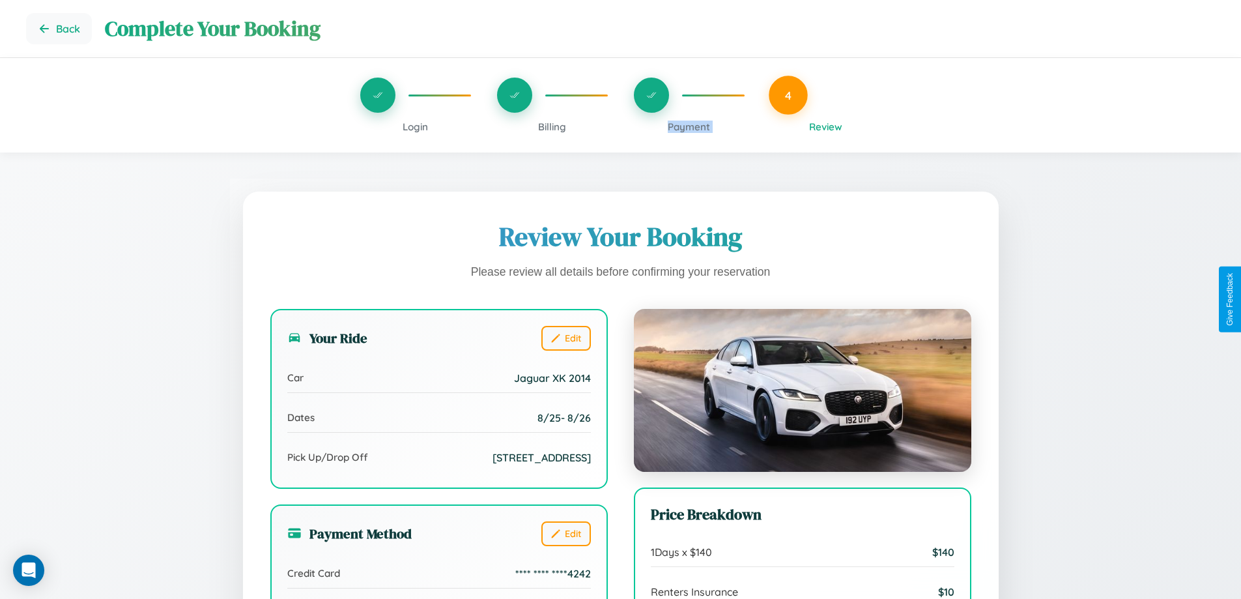
click at [689, 126] on span "Payment" at bounding box center [689, 127] width 42 height 12
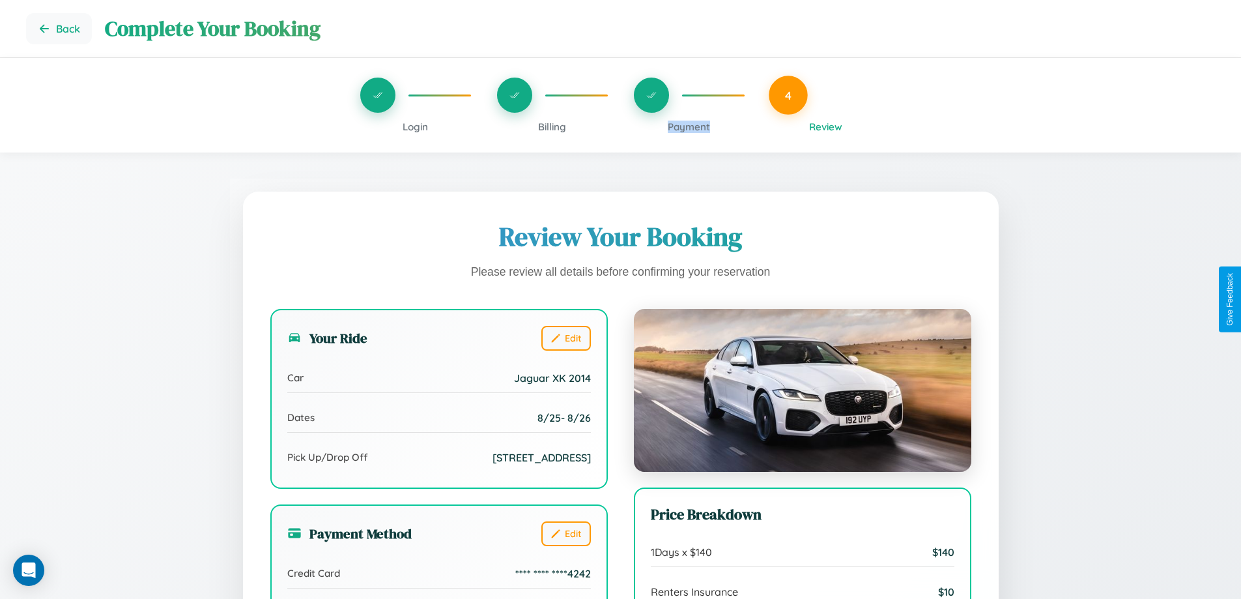
click at [689, 126] on span "Payment" at bounding box center [689, 127] width 42 height 12
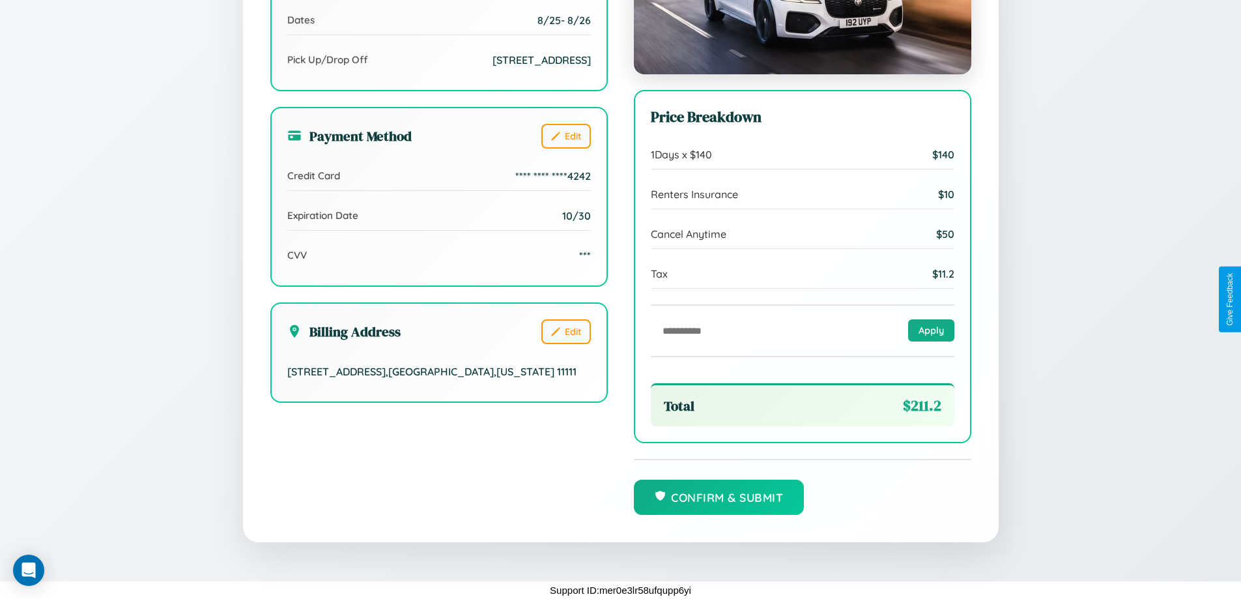
scroll to position [399, 0]
click at [719, 497] on button "Confirm & Submit" at bounding box center [719, 495] width 171 height 35
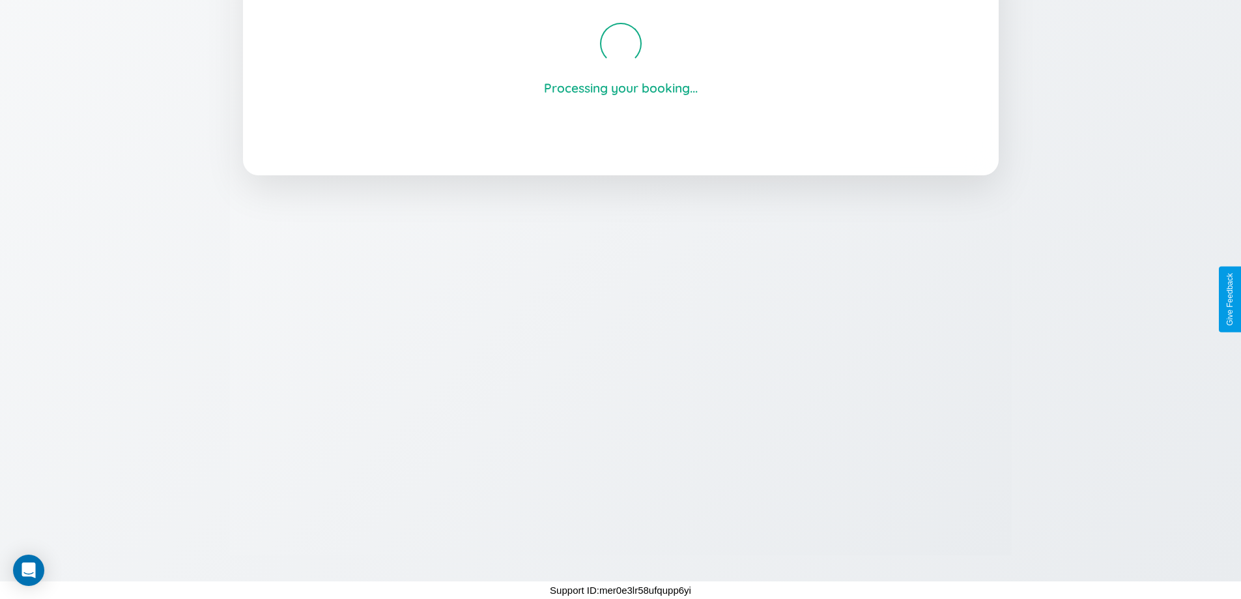
scroll to position [248, 0]
